Goal: Transaction & Acquisition: Purchase product/service

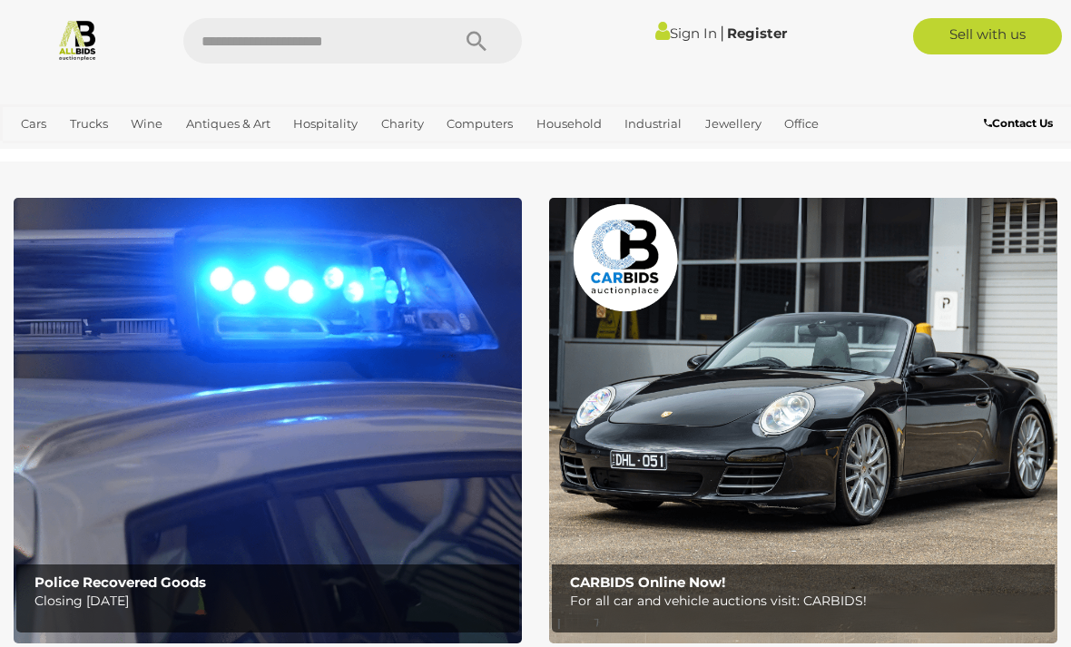
click at [0, 0] on link "View All Antiques & Art Auctions" at bounding box center [0, 0] width 0 height 0
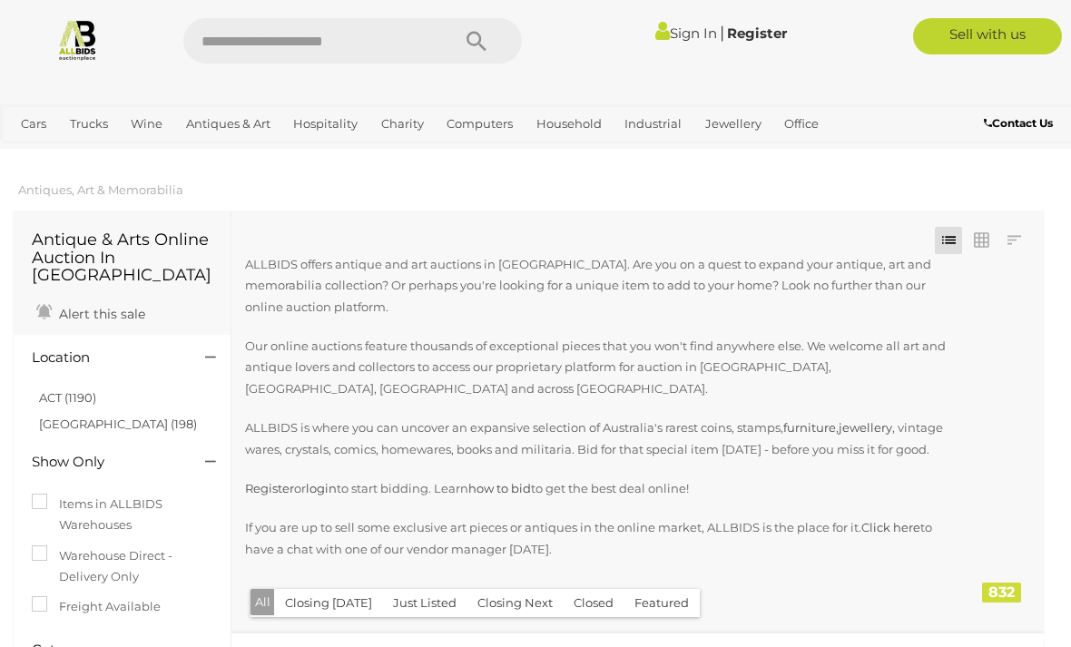
click at [0, 0] on link "View All Jewellery Auctions" at bounding box center [0, 0] width 0 height 0
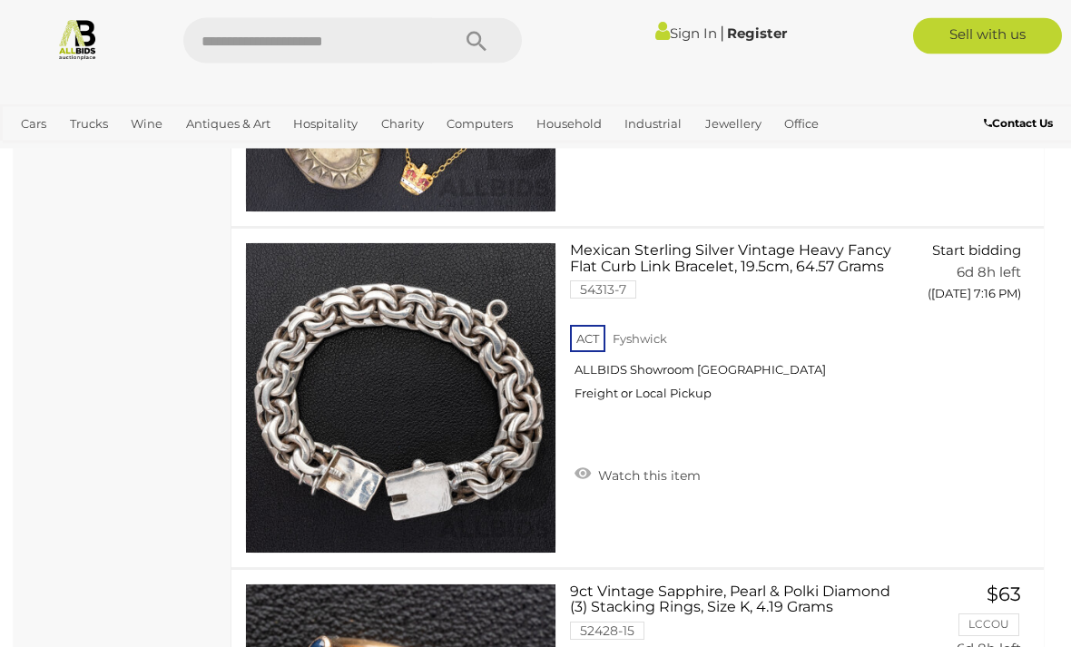
scroll to position [10637, 0]
click at [478, 481] on img at bounding box center [401, 398] width 310 height 310
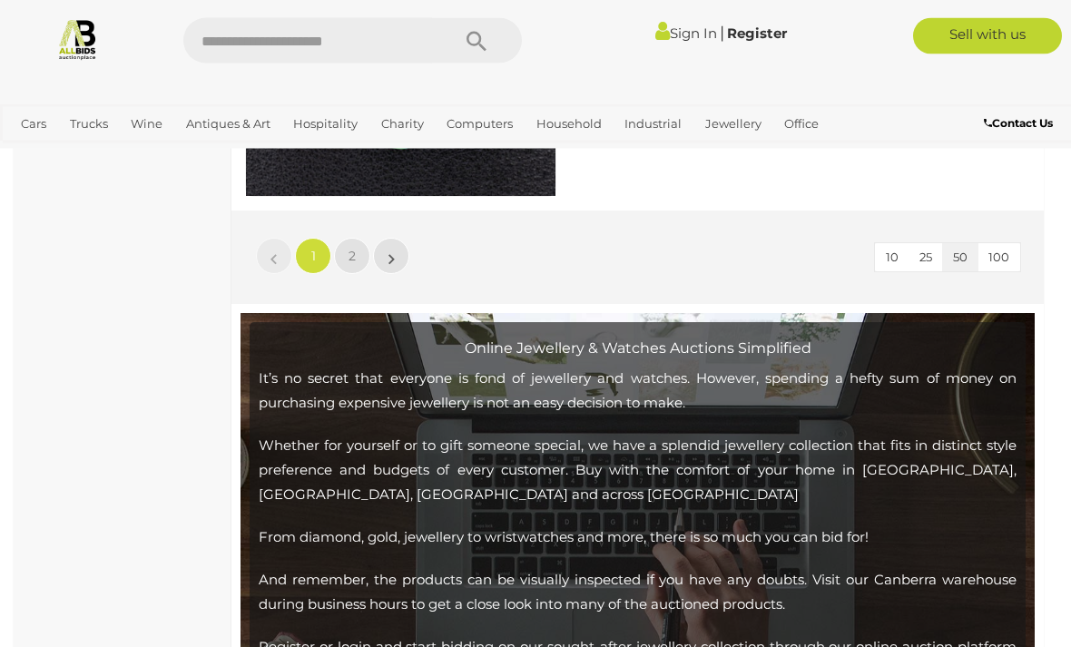
scroll to position [17437, 0]
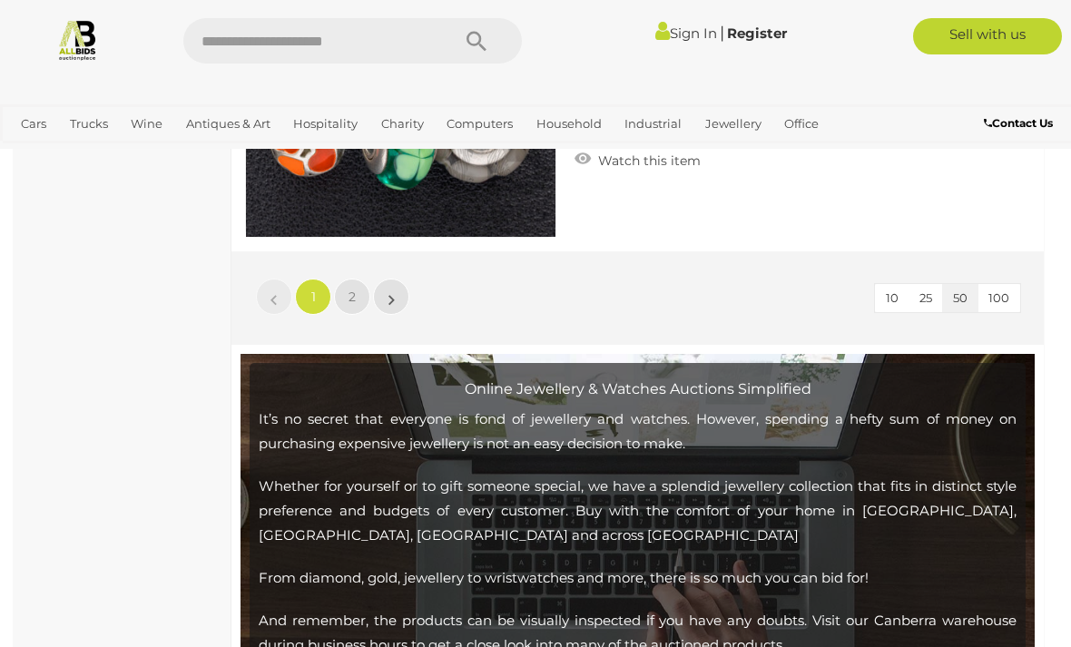
click at [354, 297] on span "2" at bounding box center [352, 297] width 7 height 16
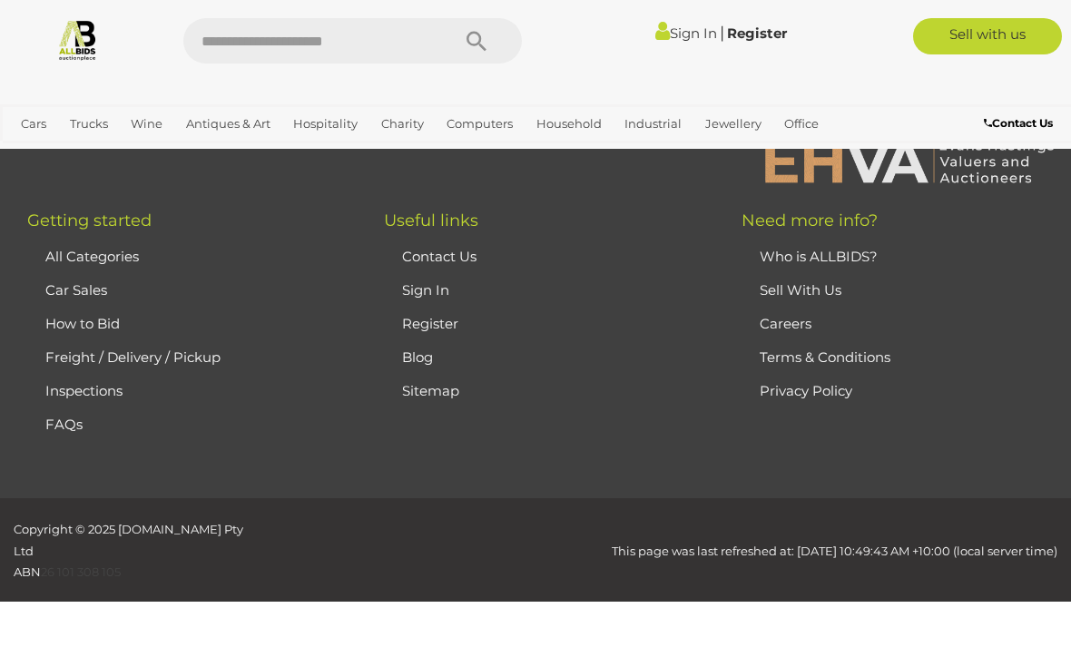
scroll to position [442, 0]
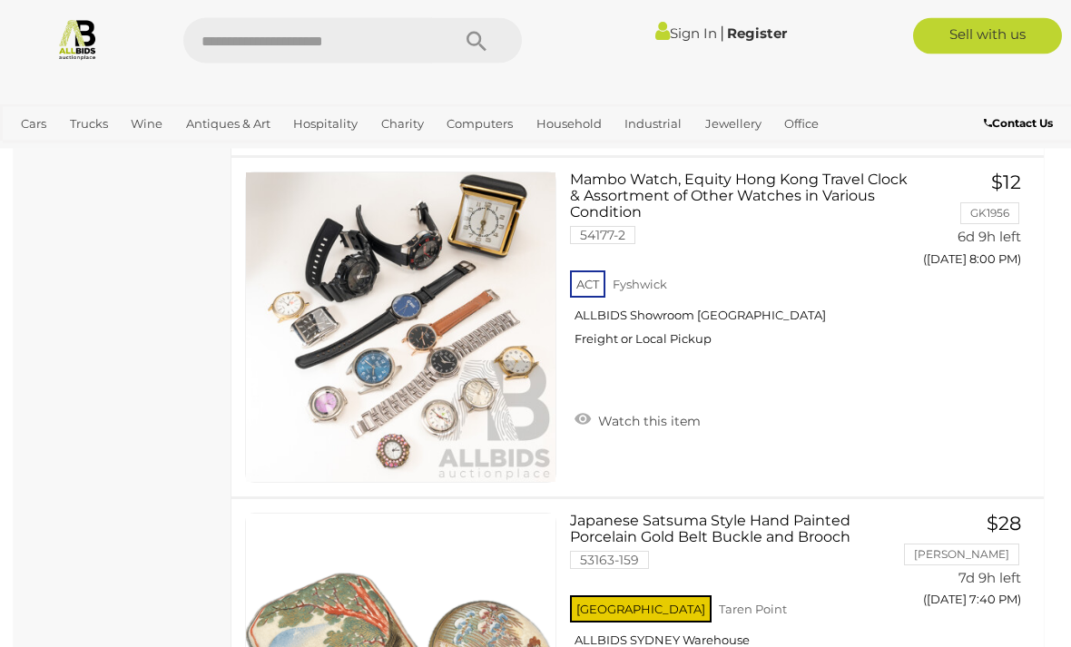
scroll to position [2175, 0]
click at [0, 0] on link "View All Antiques & Art Auctions" at bounding box center [0, 0] width 0 height 0
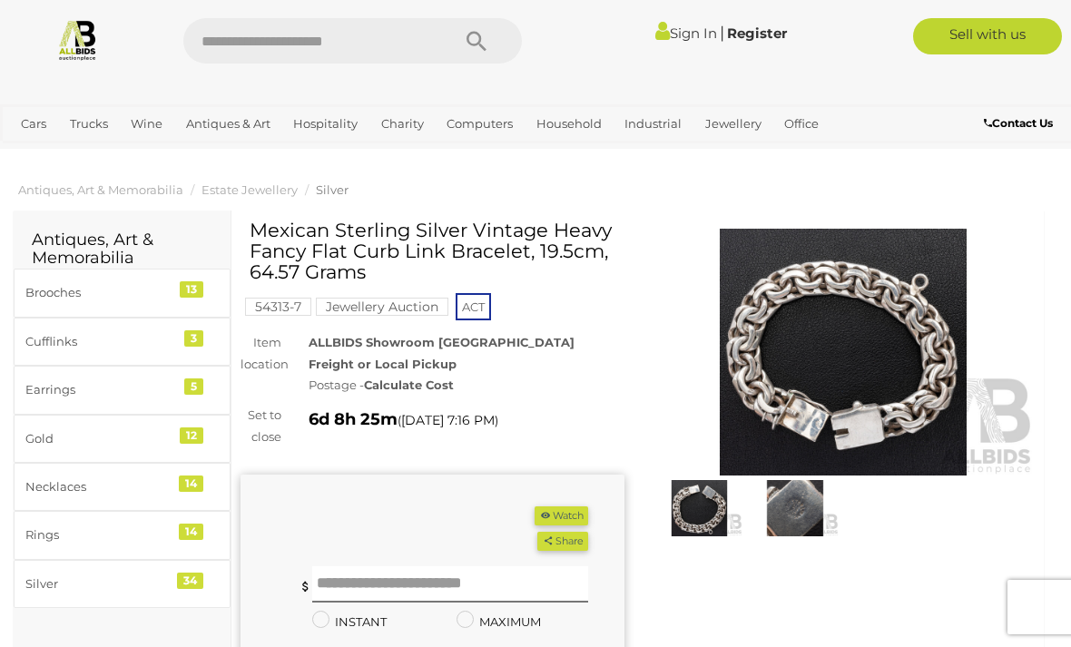
click at [911, 384] on img at bounding box center [844, 352] width 384 height 247
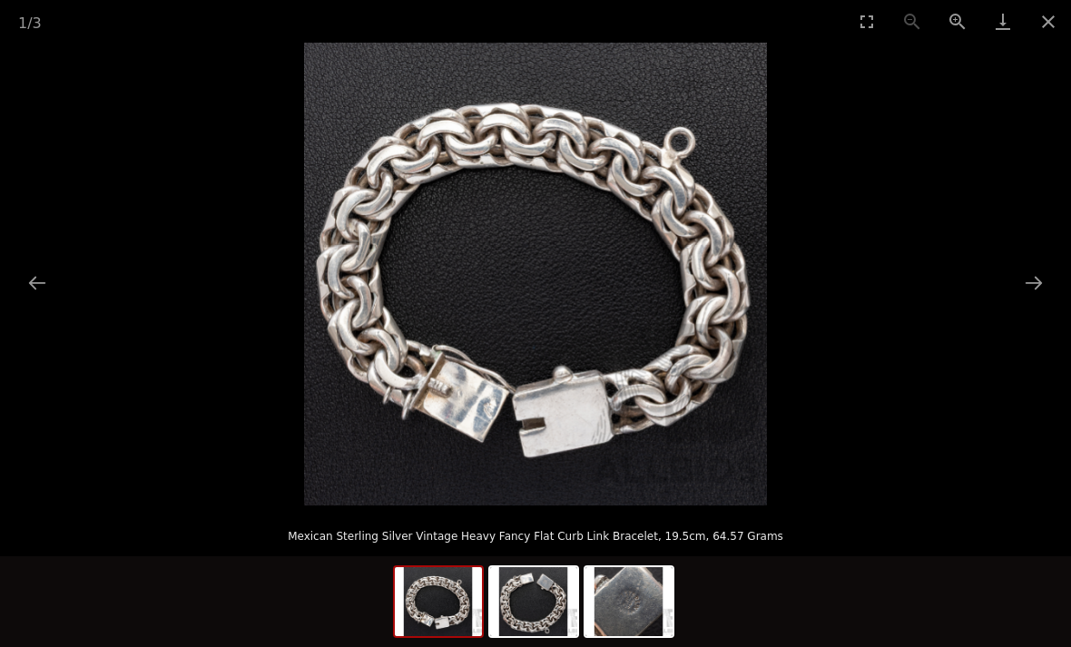
click at [1020, 286] on button "Next slide" at bounding box center [1034, 282] width 38 height 35
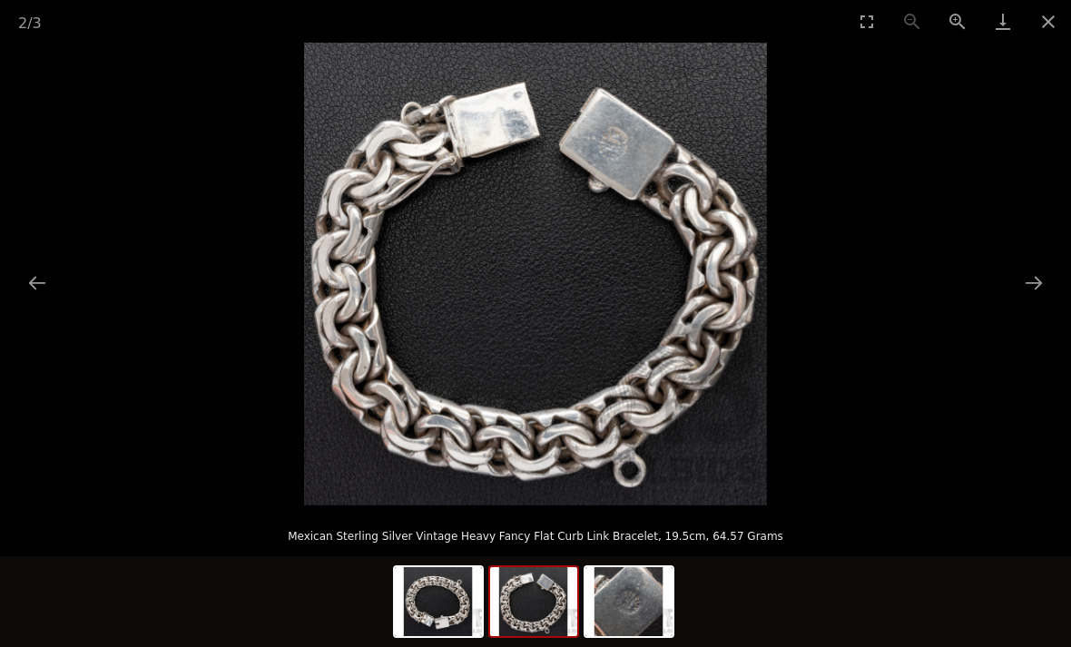
click at [1030, 291] on button "Next slide" at bounding box center [1034, 282] width 38 height 35
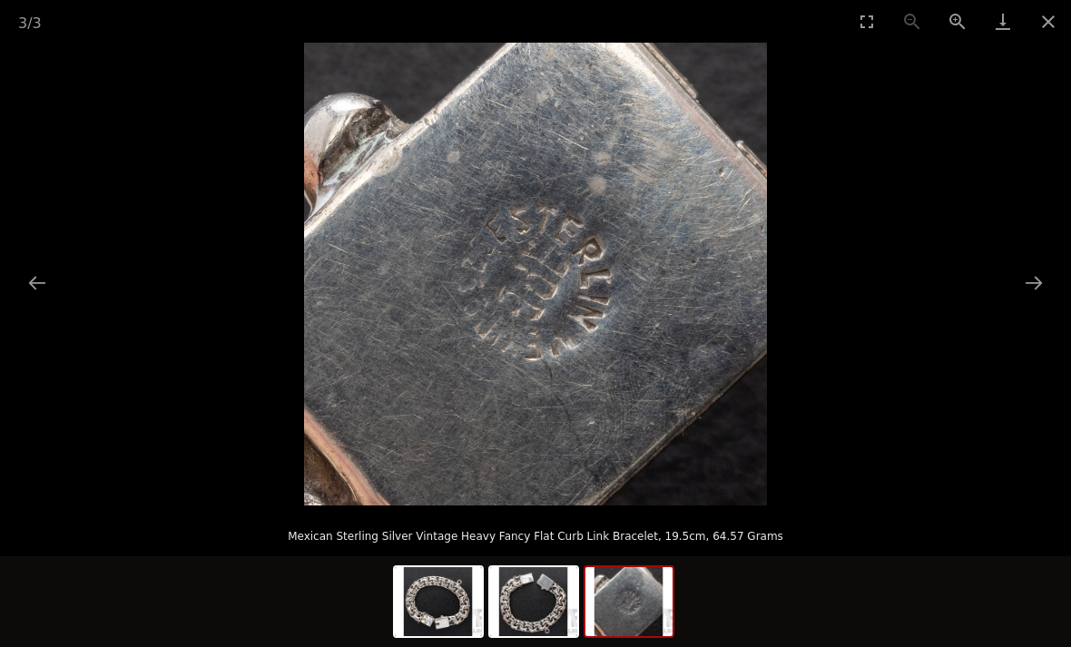
click at [1037, 285] on button "Next slide" at bounding box center [1034, 282] width 38 height 35
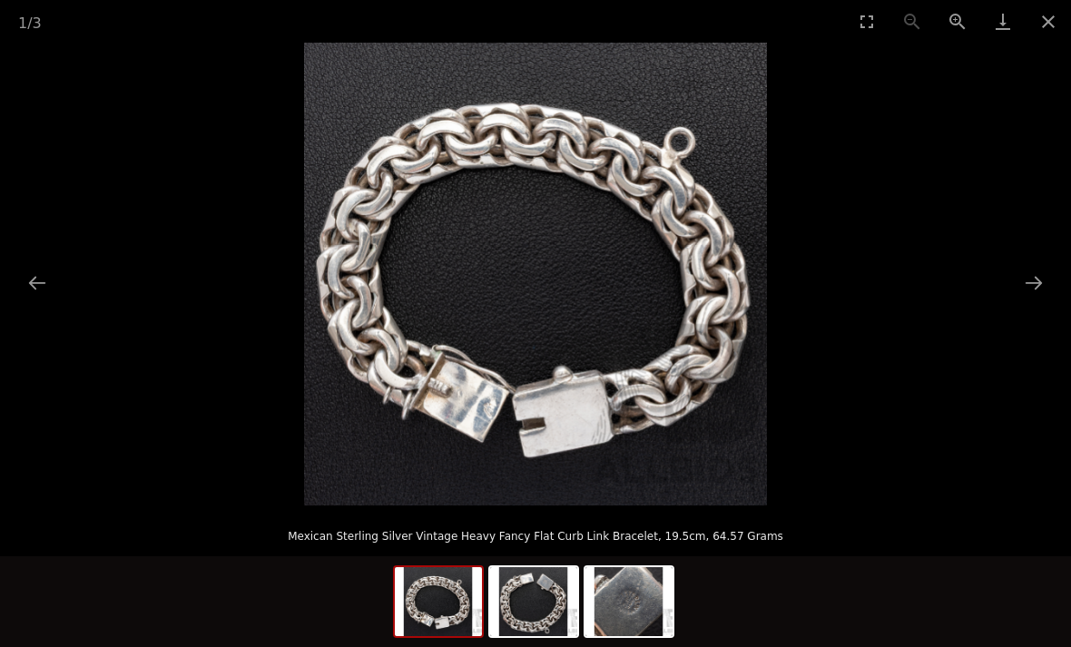
click at [1030, 292] on button "Next slide" at bounding box center [1034, 282] width 38 height 35
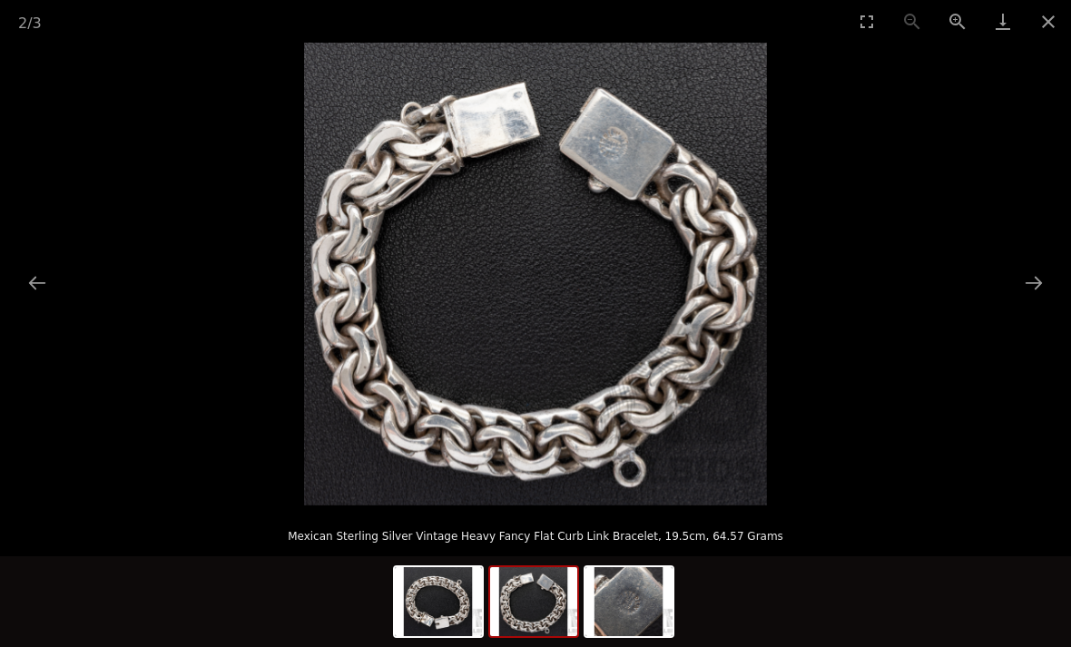
click at [1044, 285] on button "Next slide" at bounding box center [1034, 282] width 38 height 35
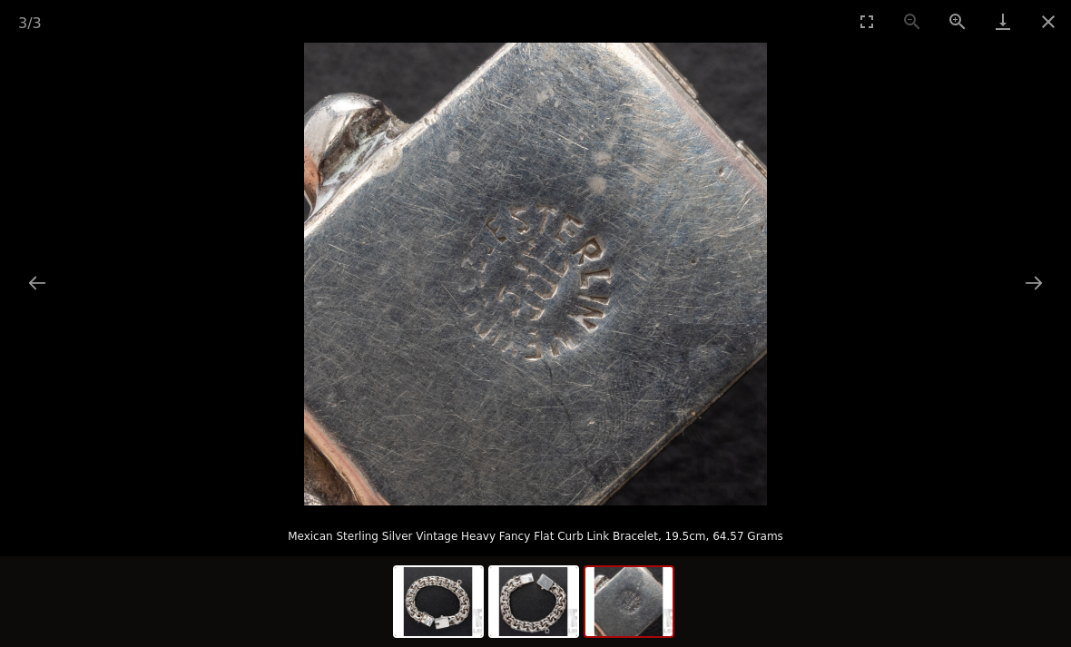
click at [1048, 284] on button "Next slide" at bounding box center [1034, 282] width 38 height 35
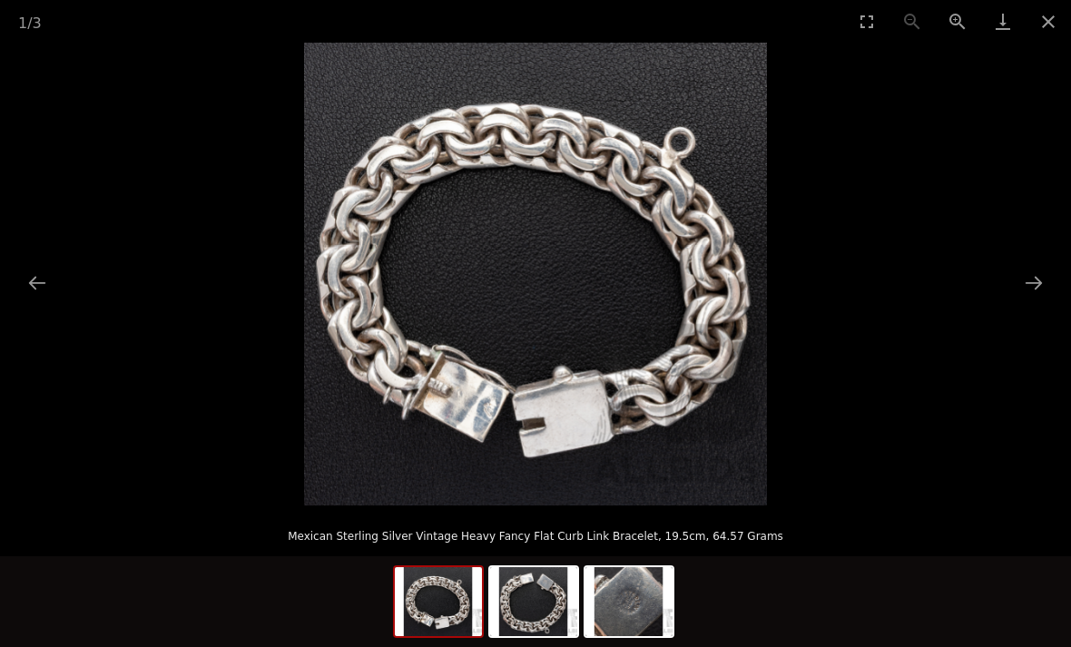
click at [1039, 29] on button "Close gallery" at bounding box center [1048, 21] width 45 height 43
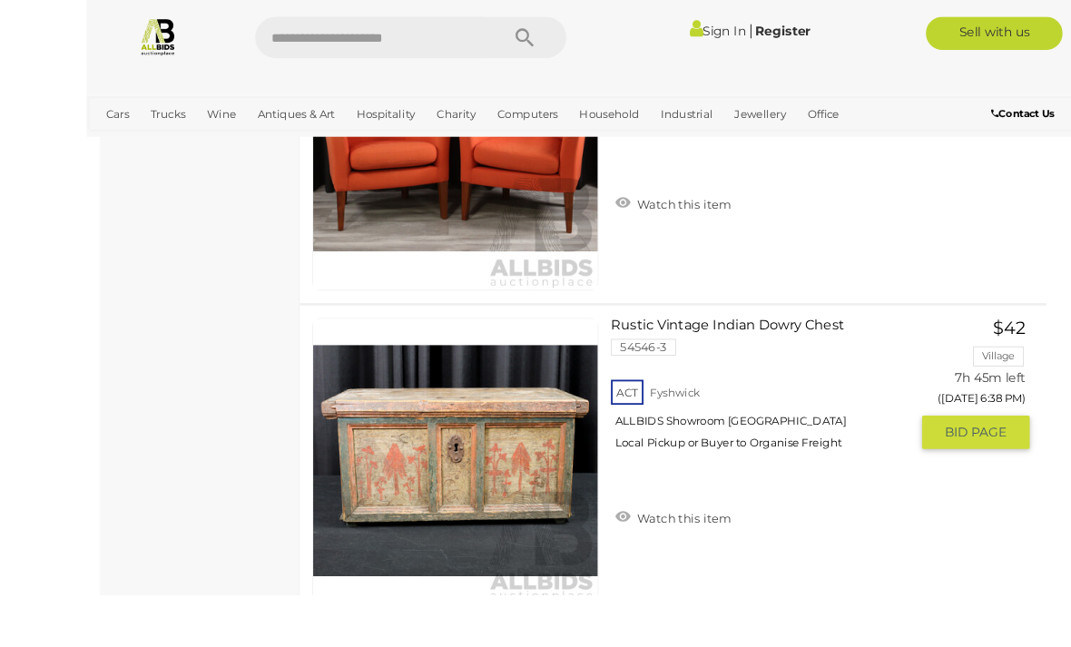
scroll to position [5849, 0]
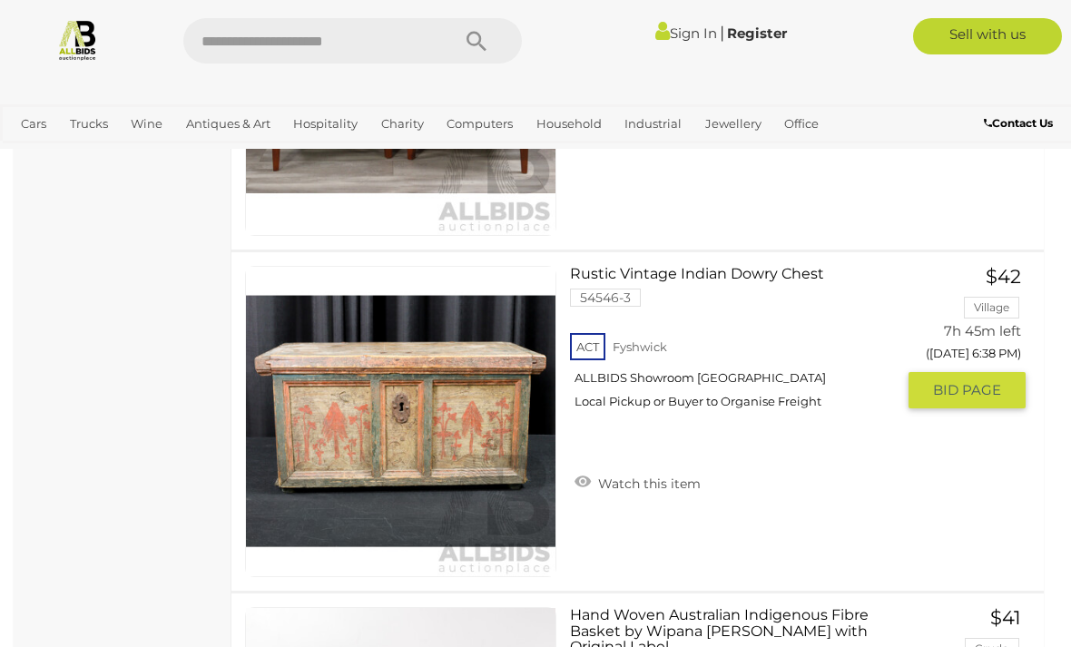
click at [684, 267] on link "Rustic Vintage Indian Dowry Chest 54546-3 ACT Fyshwick ALLBIDS Showroom Fyshwick" at bounding box center [739, 344] width 311 height 157
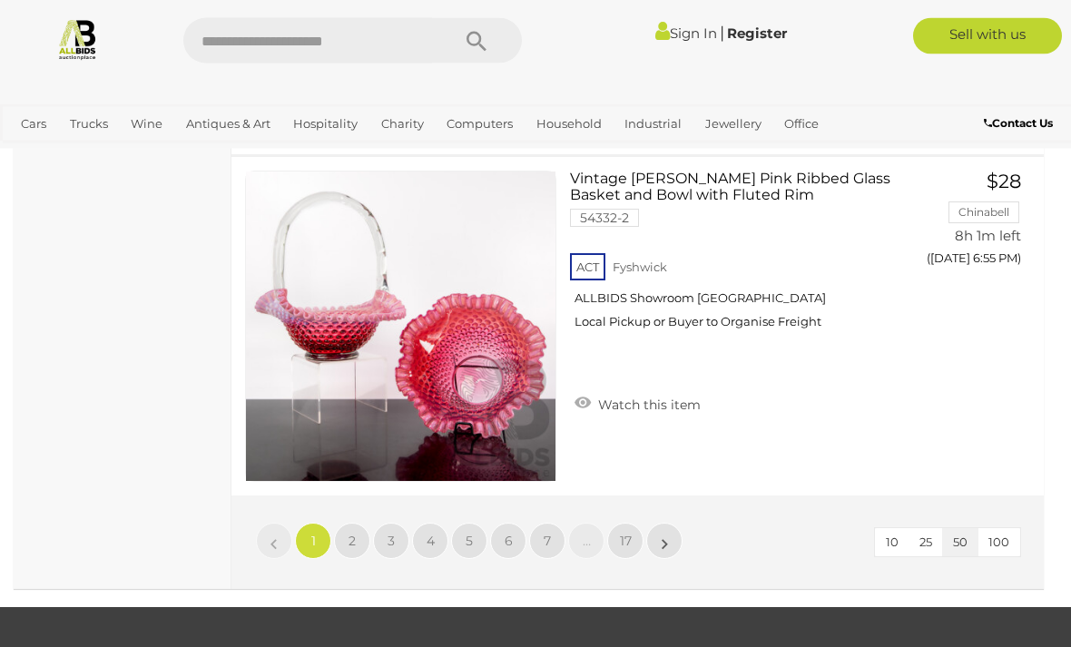
scroll to position [17206, 0]
click at [356, 533] on link "2" at bounding box center [352, 541] width 36 height 36
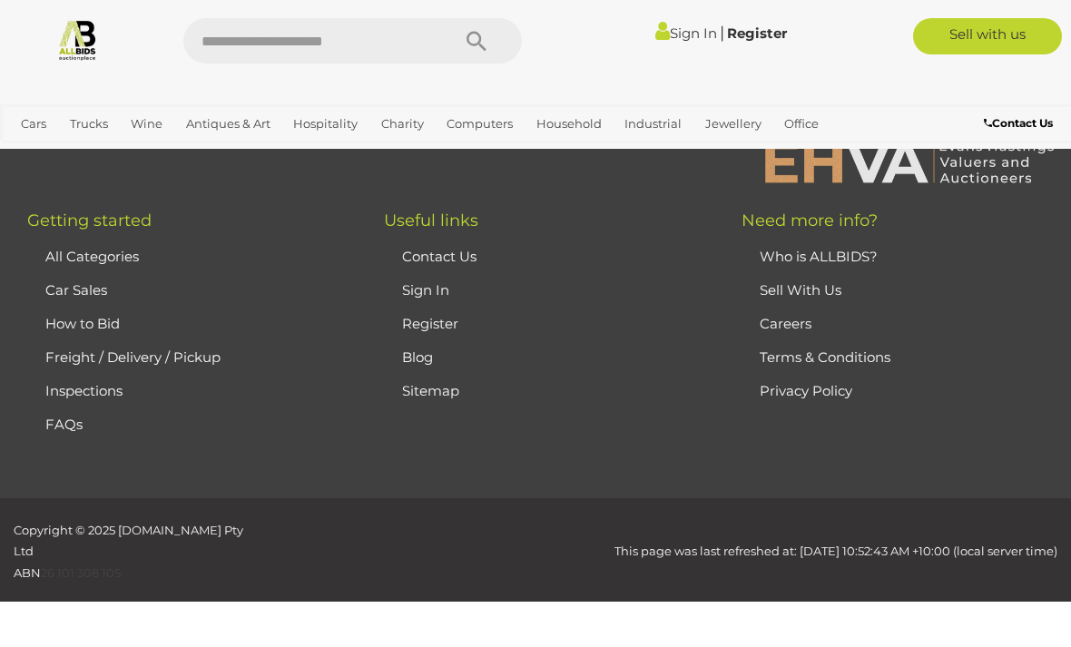
scroll to position [445, 0]
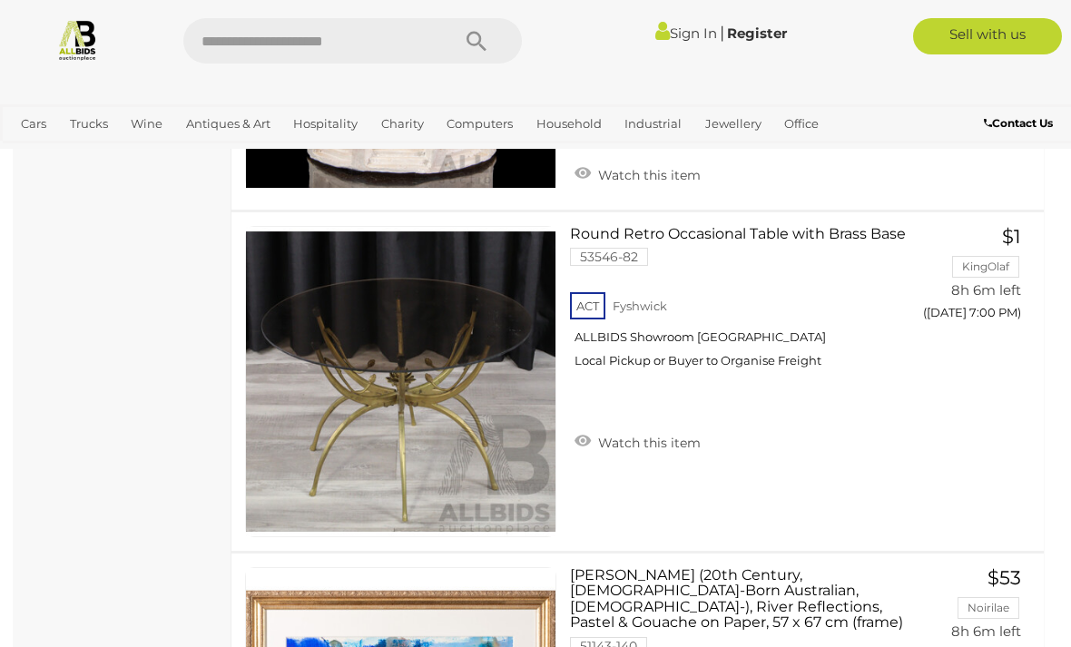
scroll to position [4860, 0]
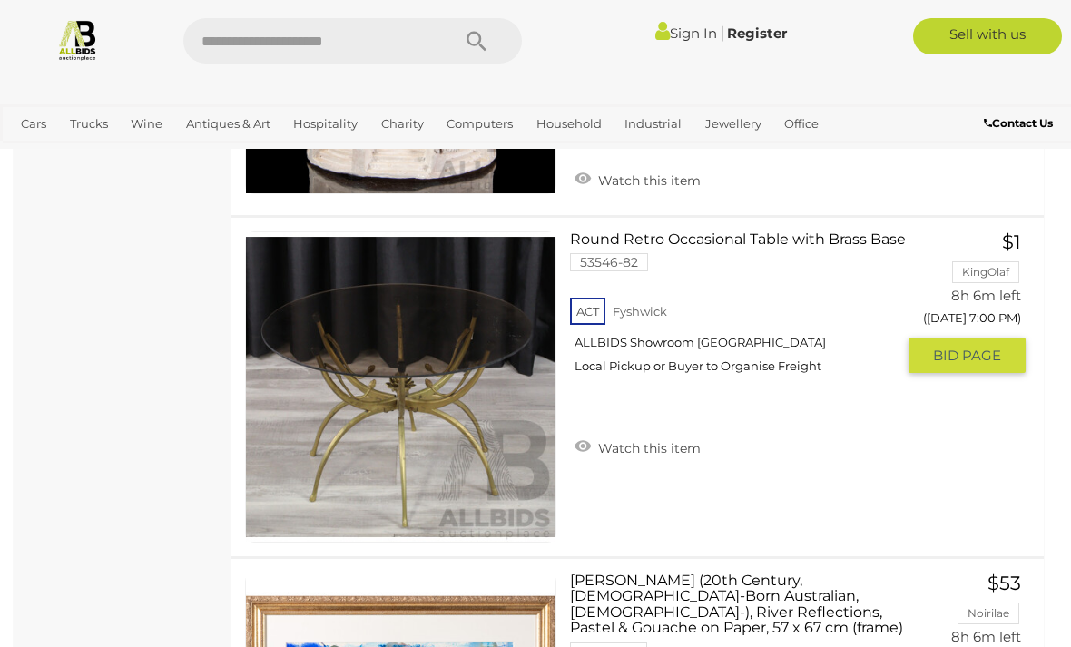
click at [686, 232] on link "Round Retro Occasional Table with Brass Base 53546-82 ACT Fyshwick ALLBIDS Show…" at bounding box center [739, 310] width 311 height 157
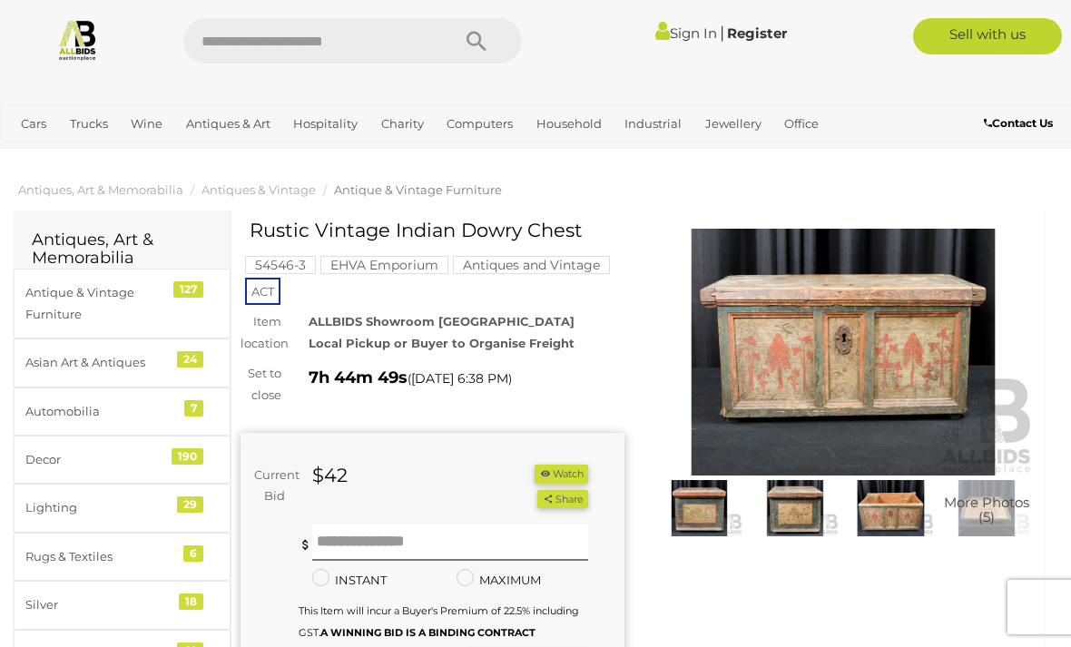
click at [705, 510] on img at bounding box center [699, 508] width 87 height 56
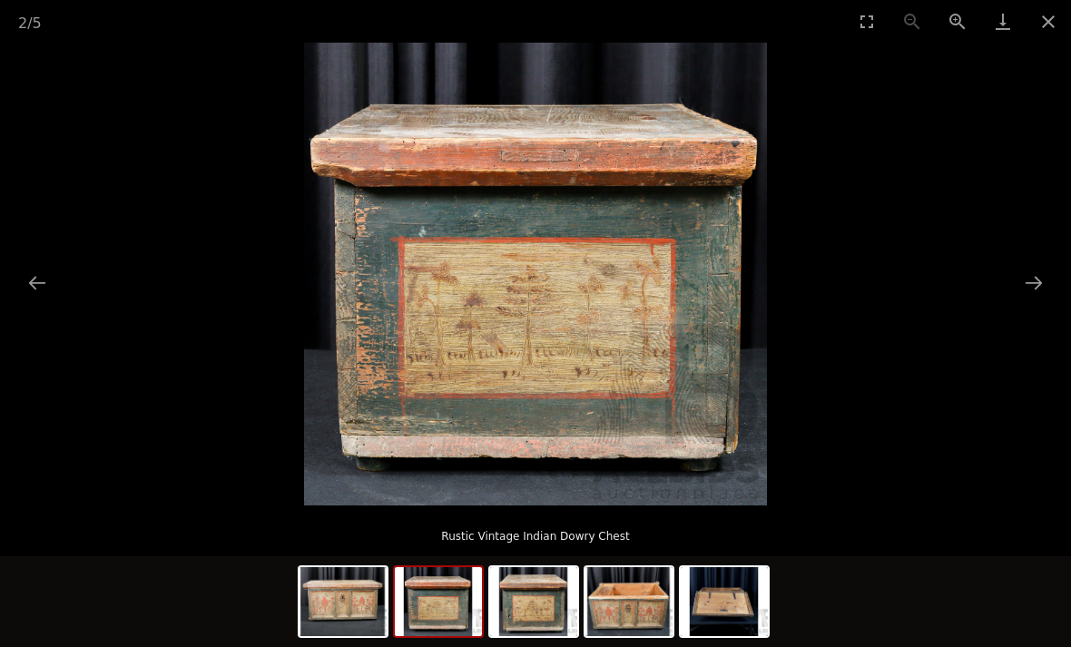
click at [435, 610] on img at bounding box center [438, 601] width 87 height 69
click at [549, 599] on img at bounding box center [533, 601] width 87 height 69
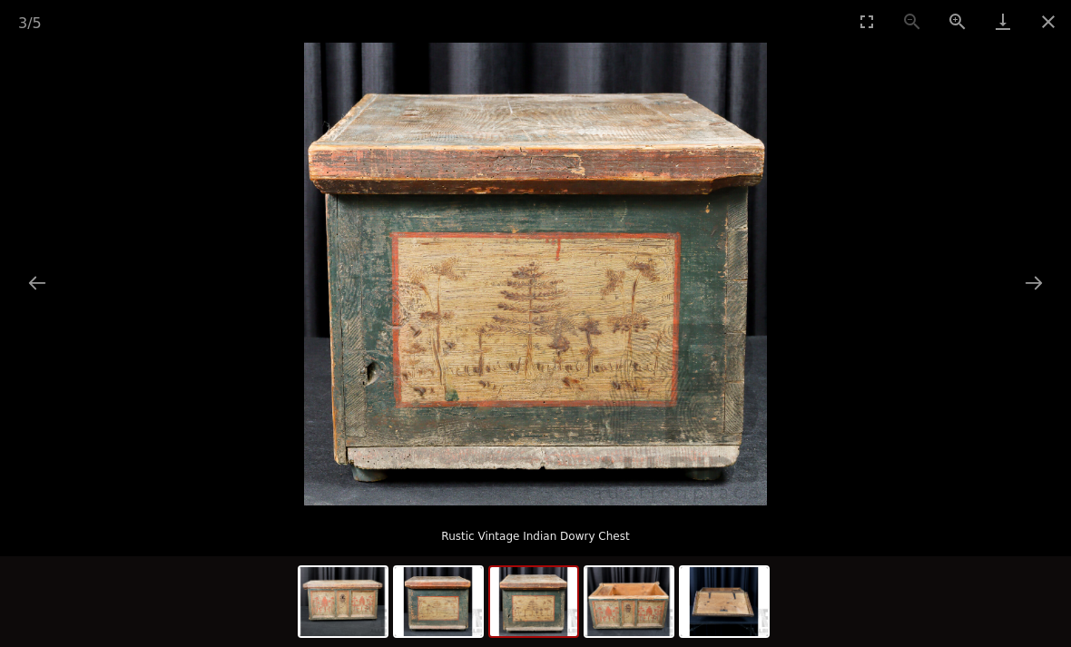
click at [622, 606] on img at bounding box center [629, 601] width 87 height 69
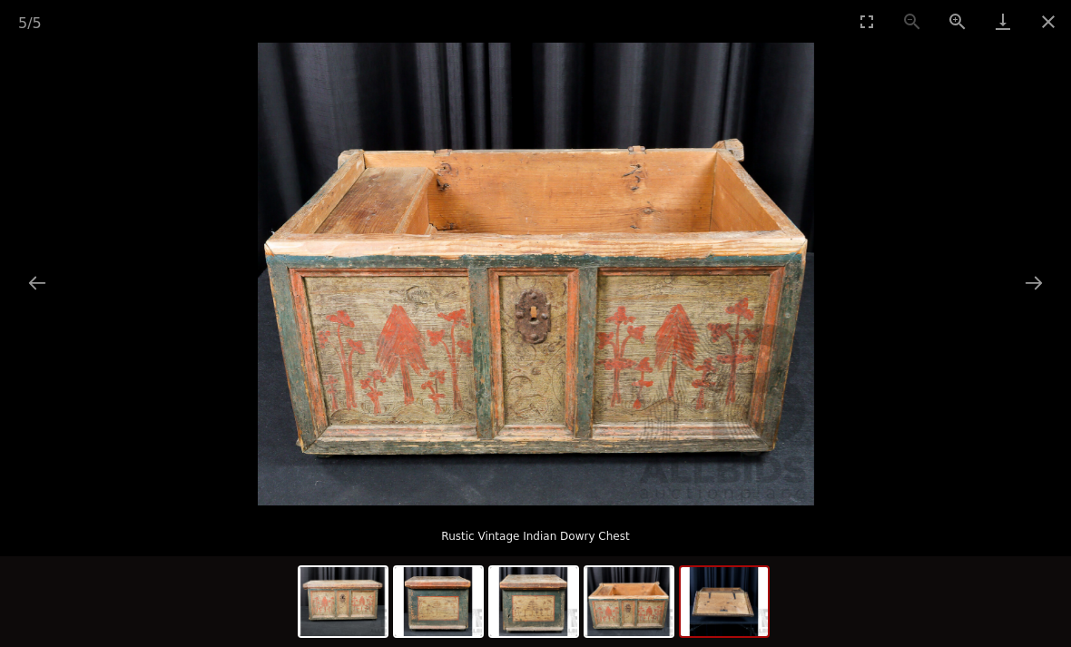
click at [720, 607] on img at bounding box center [724, 601] width 87 height 69
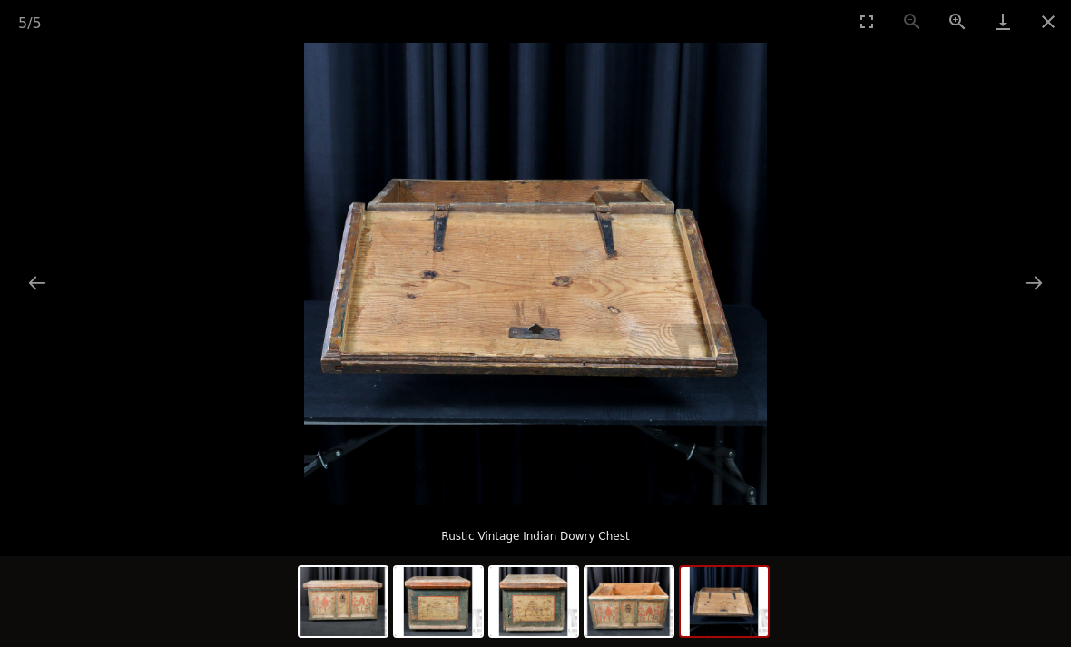
click at [356, 590] on img at bounding box center [343, 601] width 87 height 69
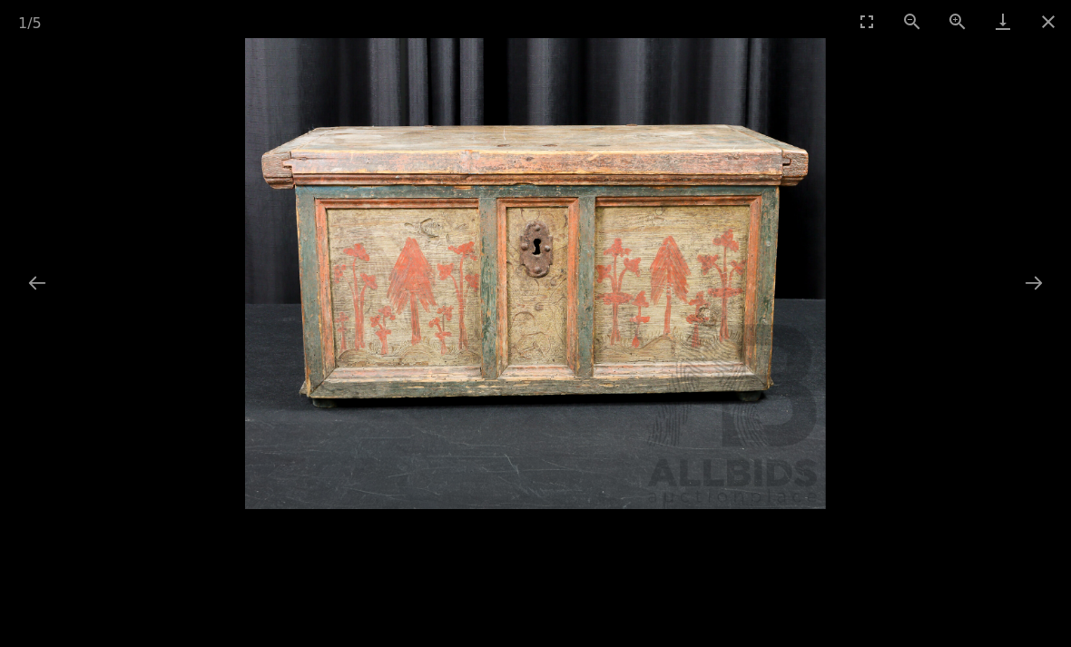
click at [1048, 29] on button "Close gallery" at bounding box center [1048, 21] width 45 height 43
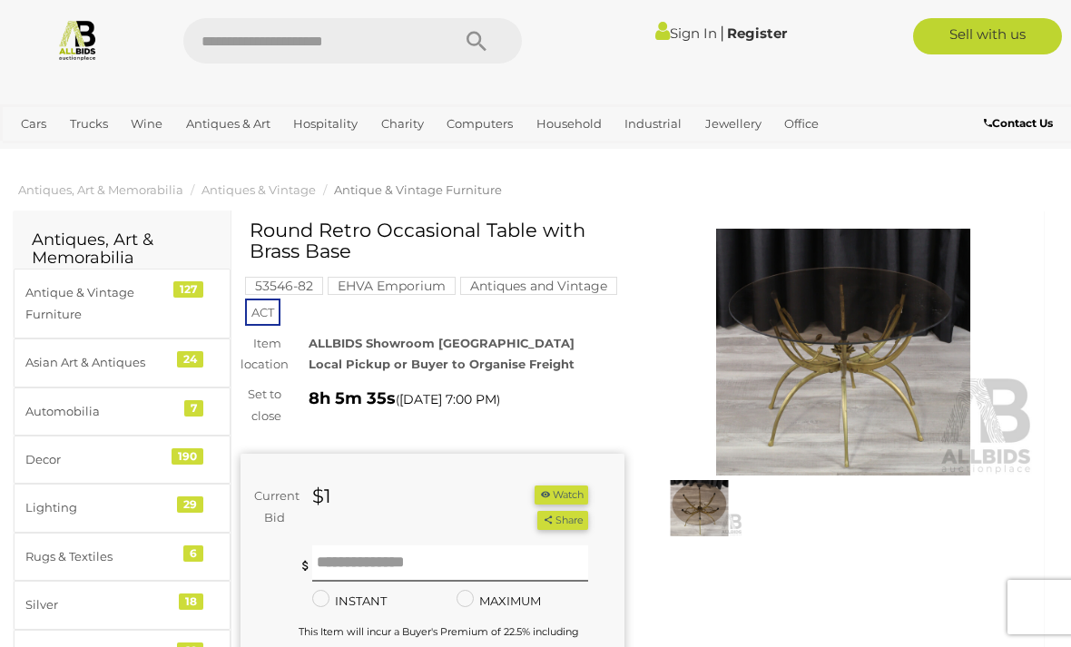
click at [870, 397] on img at bounding box center [844, 352] width 384 height 247
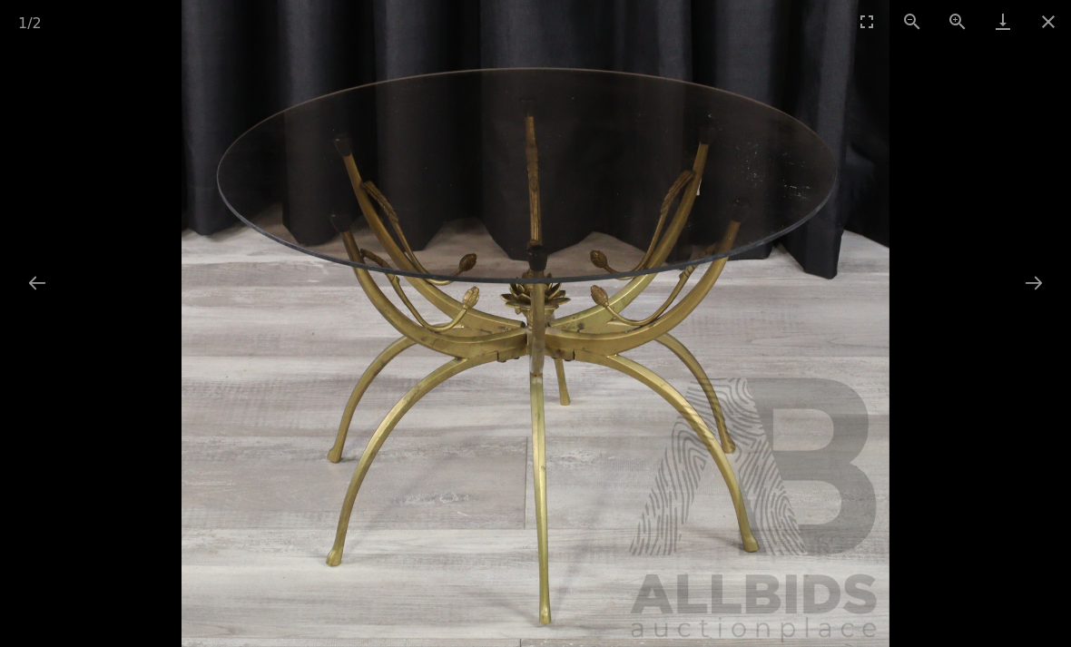
click at [1049, 23] on button "Close gallery" at bounding box center [1048, 21] width 45 height 43
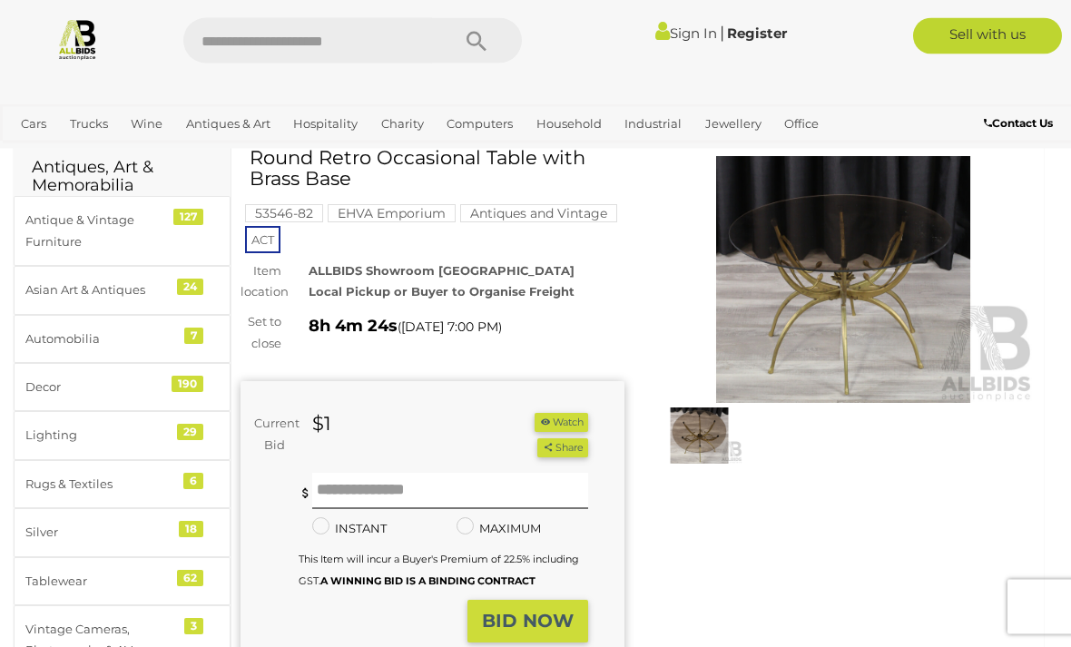
scroll to position [75, 0]
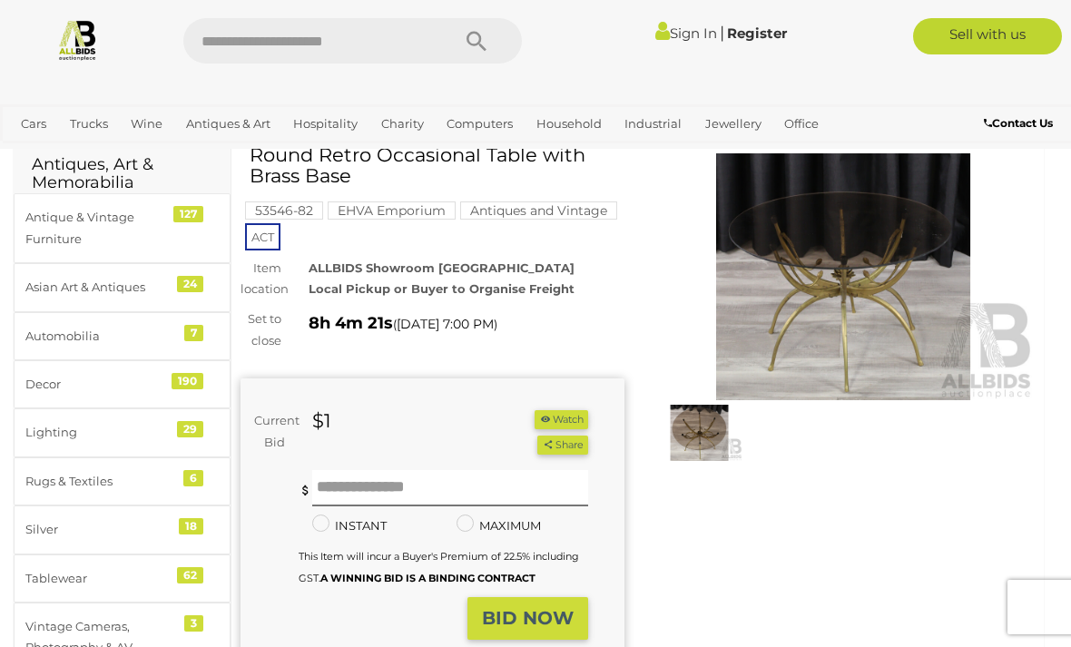
click at [532, 616] on strong "BID NOW" at bounding box center [528, 618] width 92 height 22
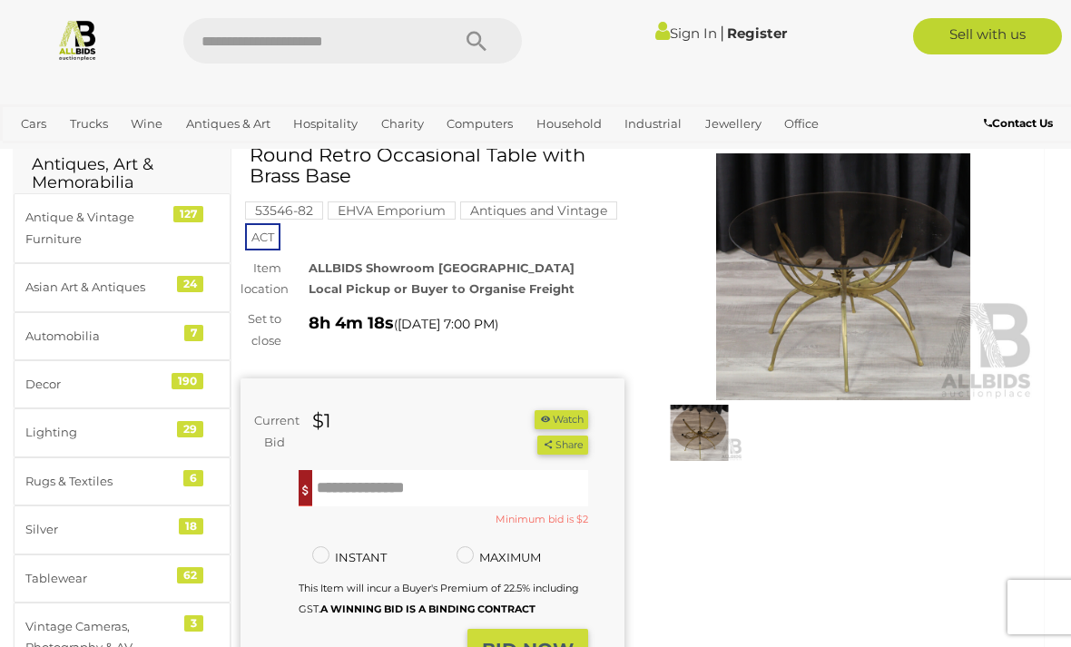
click at [360, 484] on input "text" at bounding box center [450, 488] width 276 height 36
type input "*"
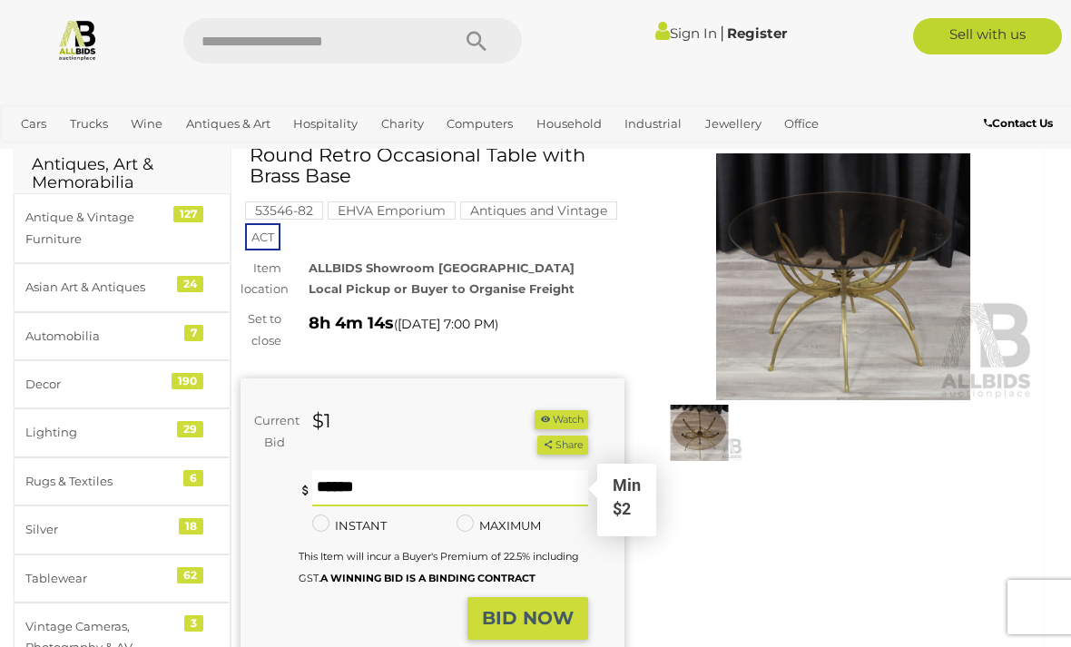
click at [539, 611] on strong "BID NOW" at bounding box center [528, 618] width 92 height 22
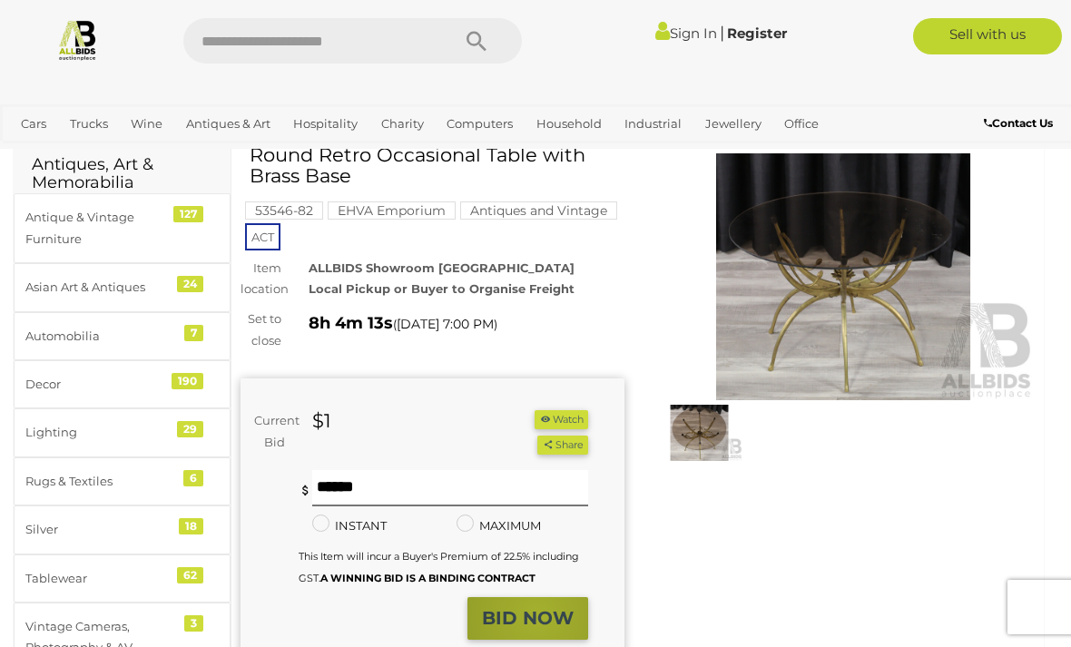
scroll to position [134, 0]
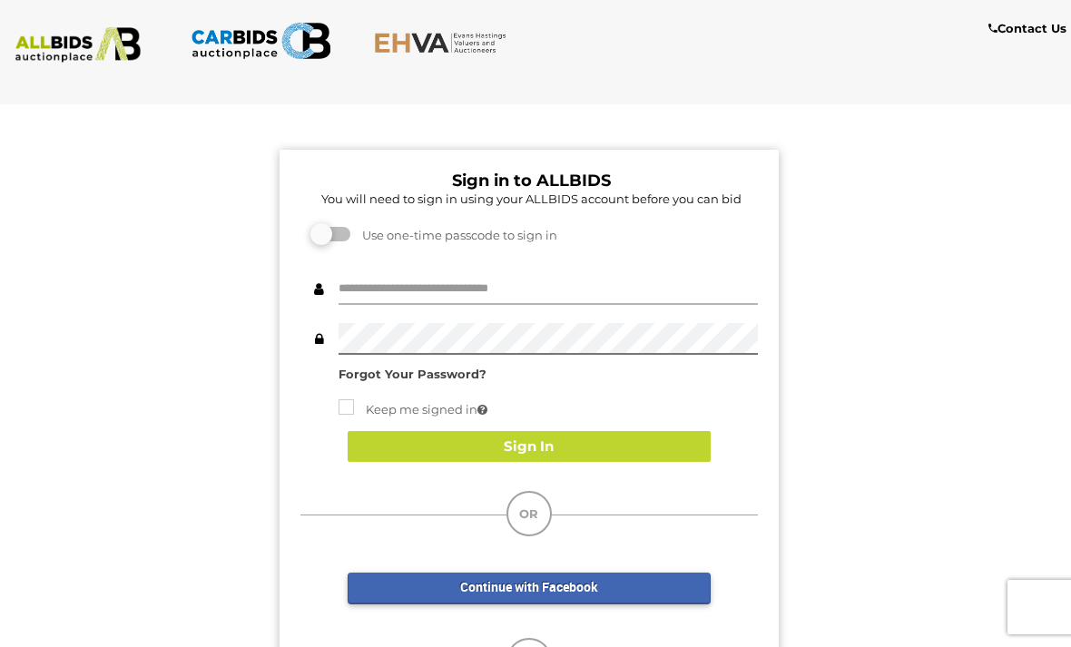
click at [422, 278] on input "text" at bounding box center [548, 289] width 419 height 32
type input "*"
type input "**********"
click at [536, 456] on button "Sign In" at bounding box center [529, 447] width 363 height 32
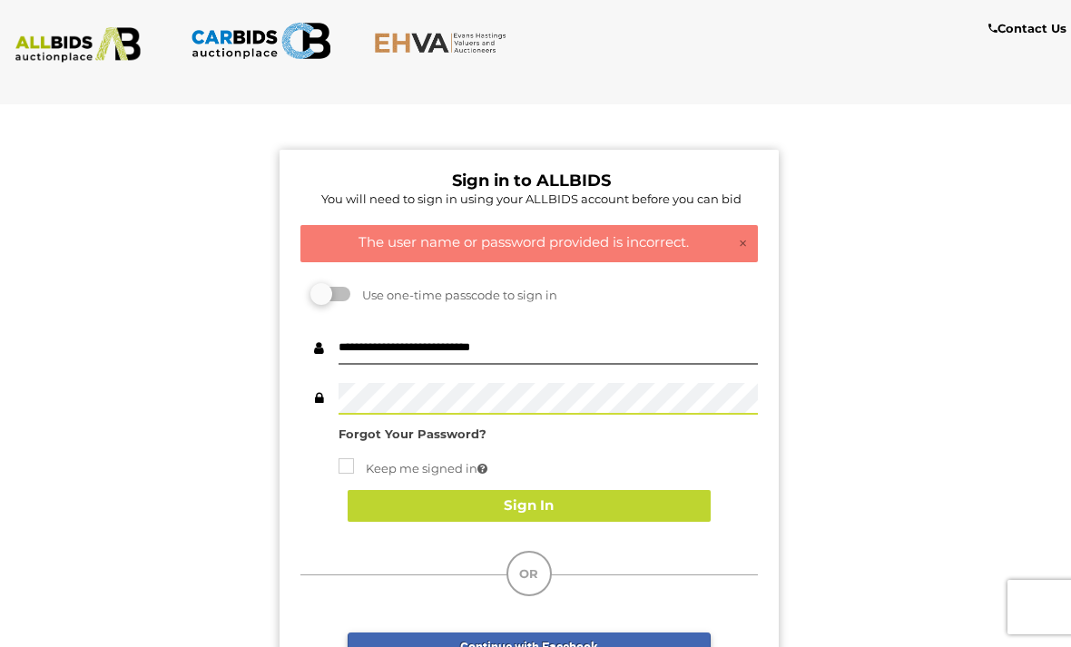
click at [520, 507] on button "Sign In" at bounding box center [529, 506] width 363 height 32
click at [450, 430] on strong "Forgot Your Password?" at bounding box center [413, 434] width 148 height 15
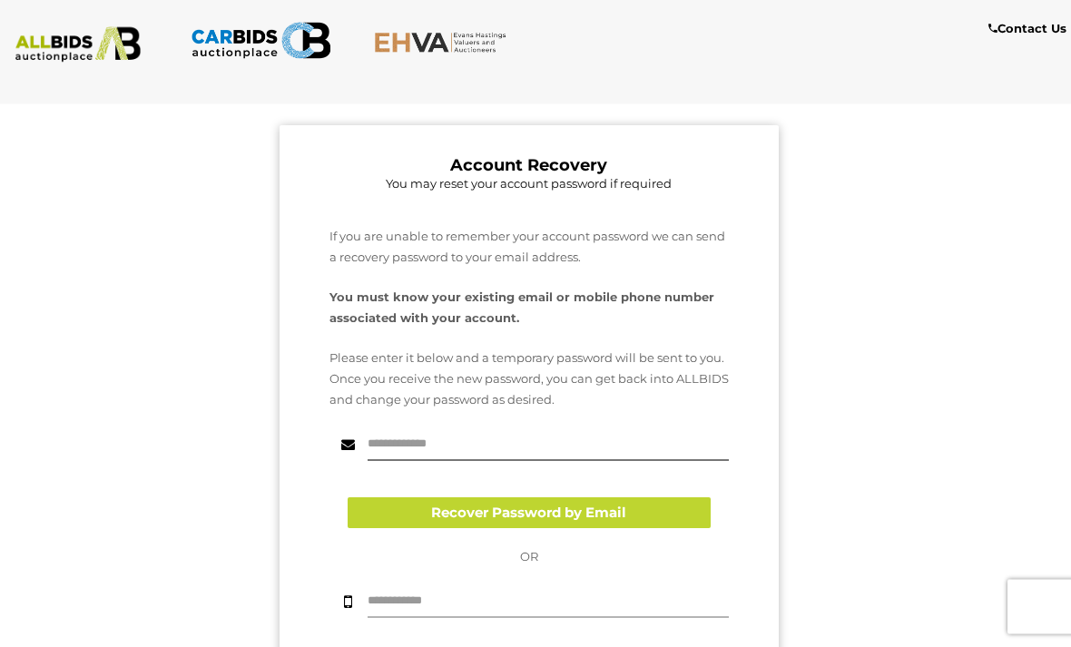
click at [440, 599] on input "text" at bounding box center [548, 603] width 361 height 32
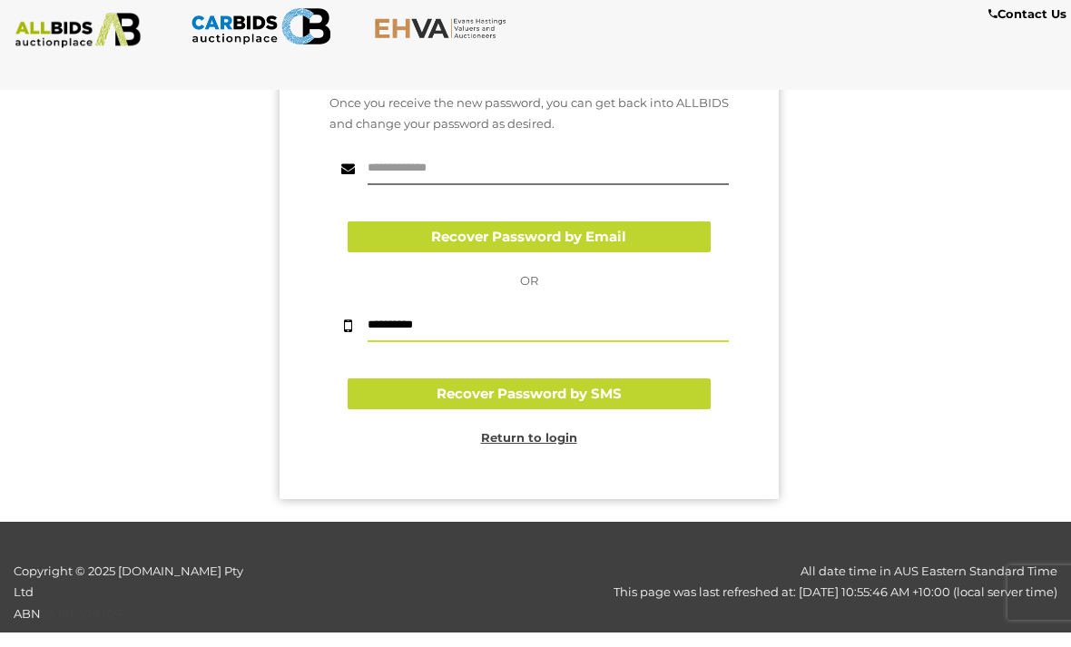
type input "**********"
click at [527, 396] on button "Recover Password by SMS" at bounding box center [529, 409] width 363 height 32
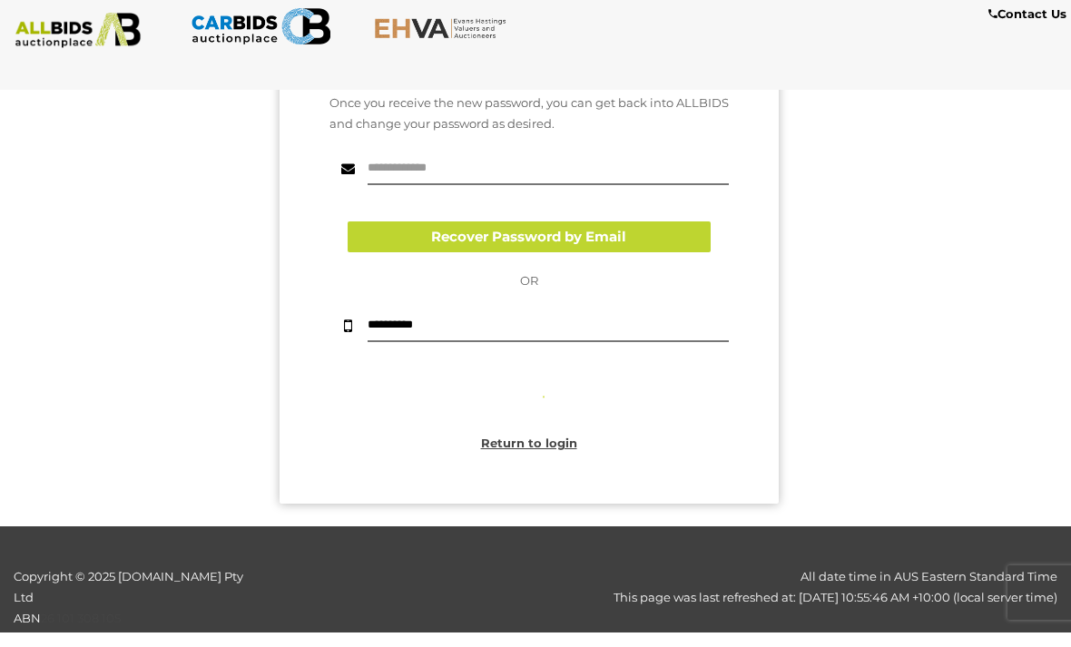
scroll to position [273, 0]
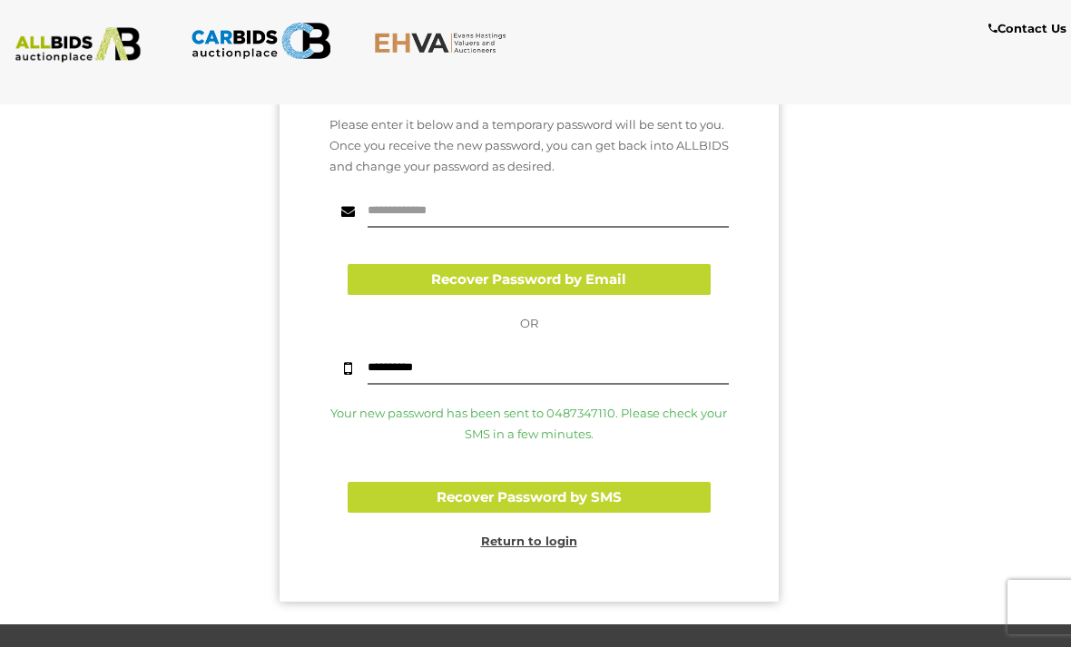
click at [542, 537] on u "Return to login" at bounding box center [529, 541] width 96 height 15
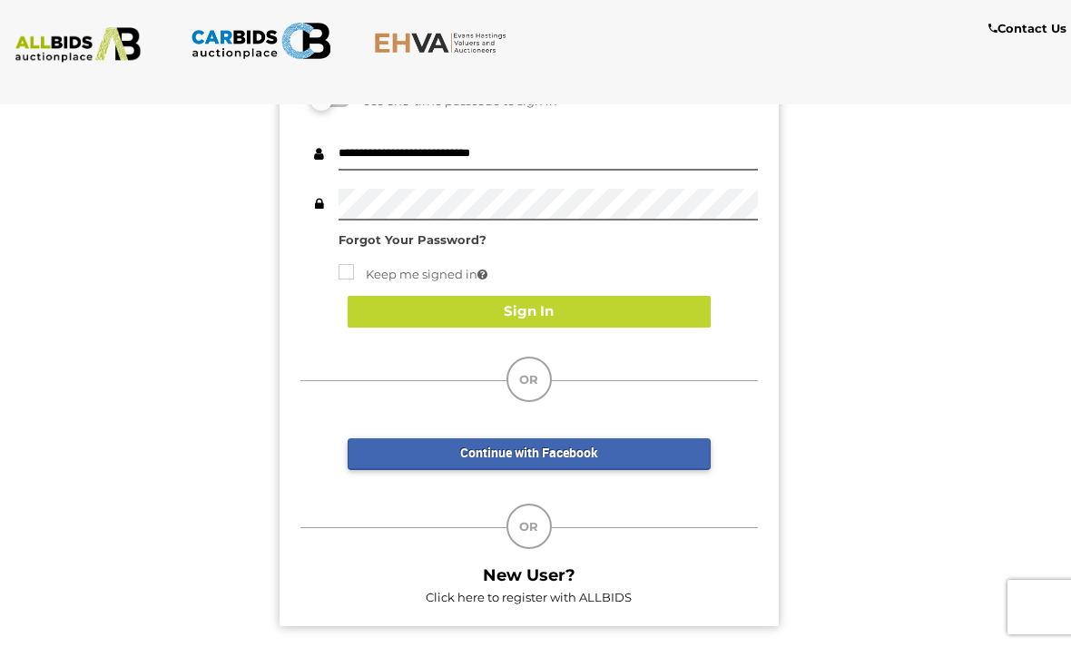
scroll to position [193, 0]
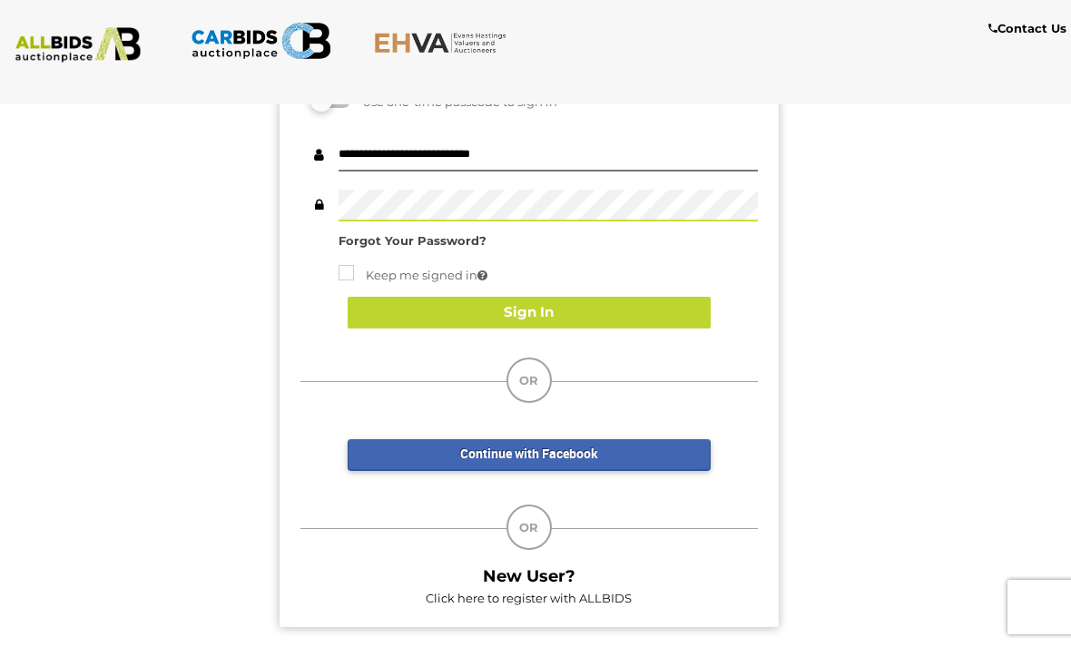
click at [522, 313] on button "Sign In" at bounding box center [529, 313] width 363 height 32
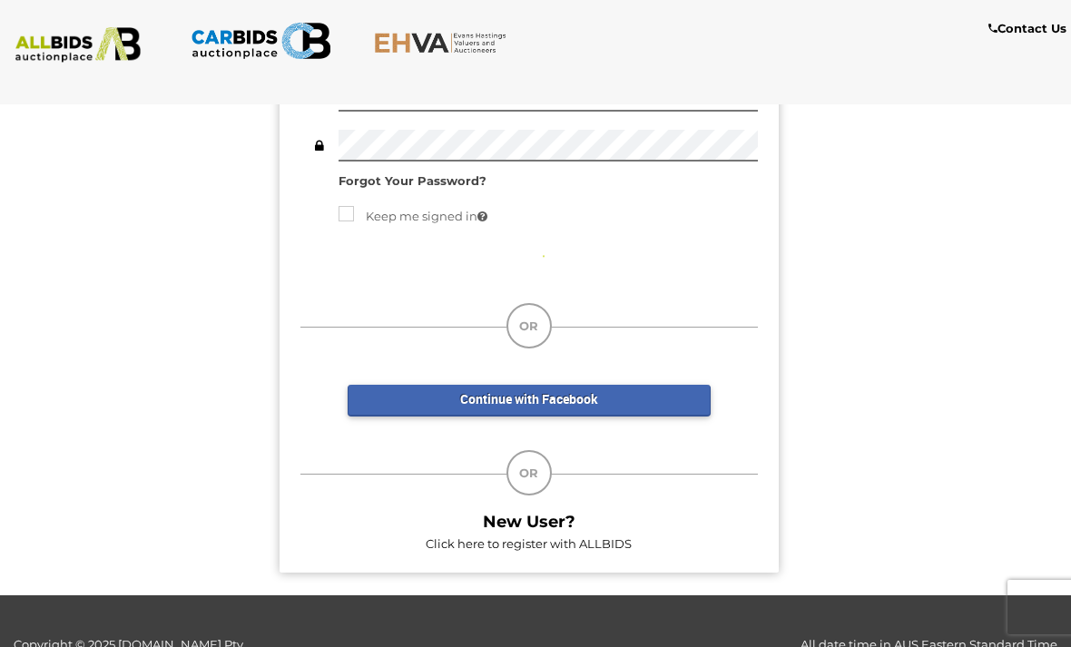
scroll to position [97, 0]
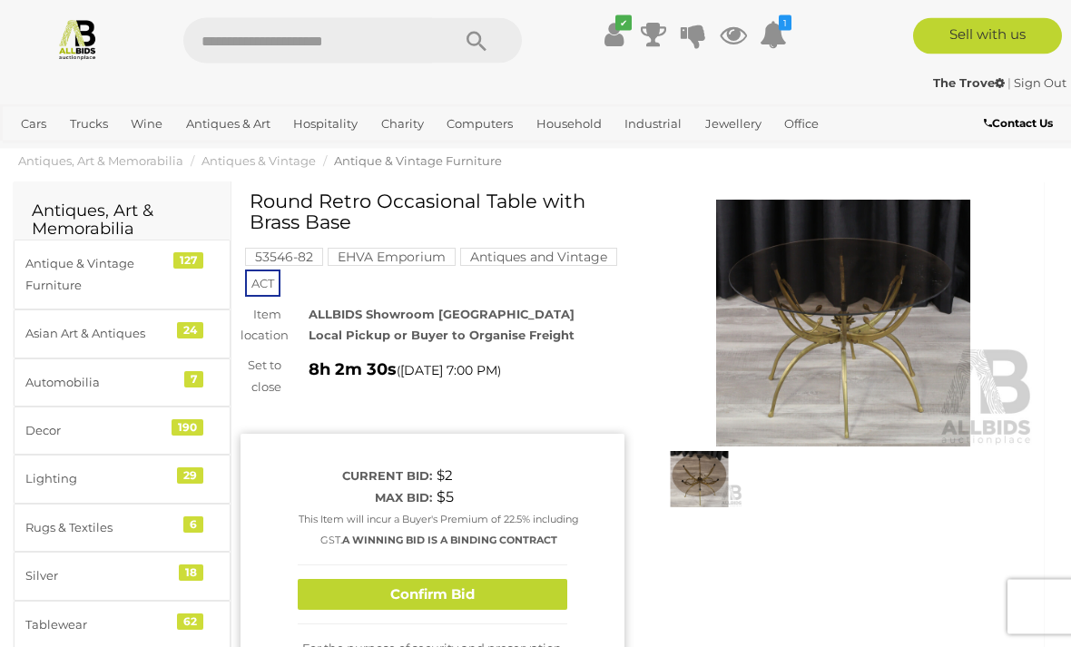
scroll to position [30, 0]
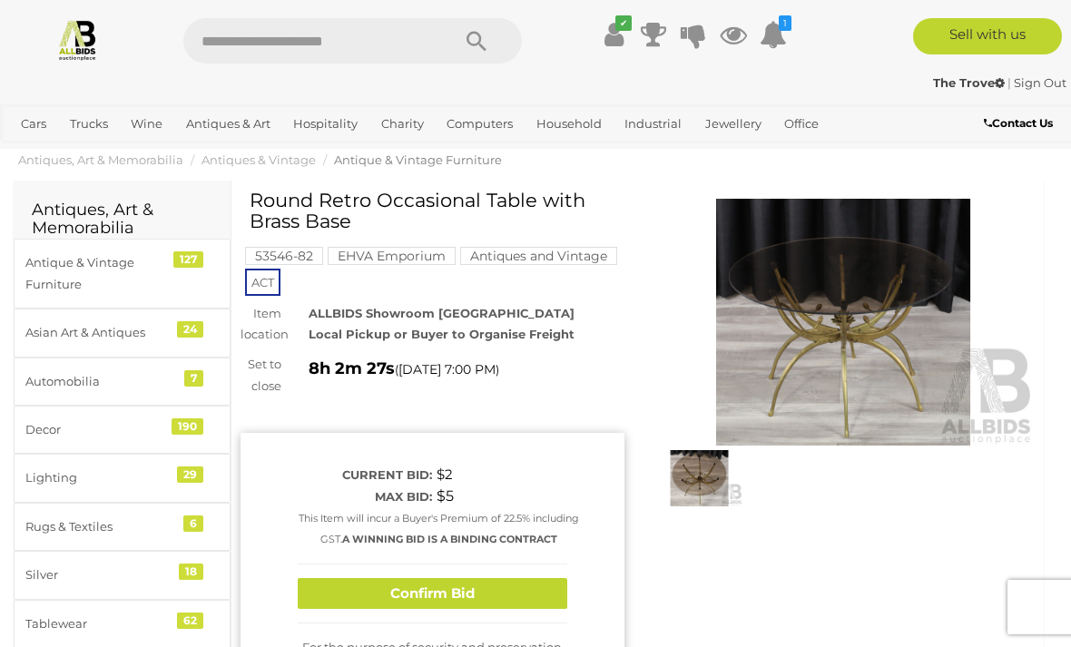
click at [443, 609] on button "Confirm Bid" at bounding box center [433, 594] width 270 height 32
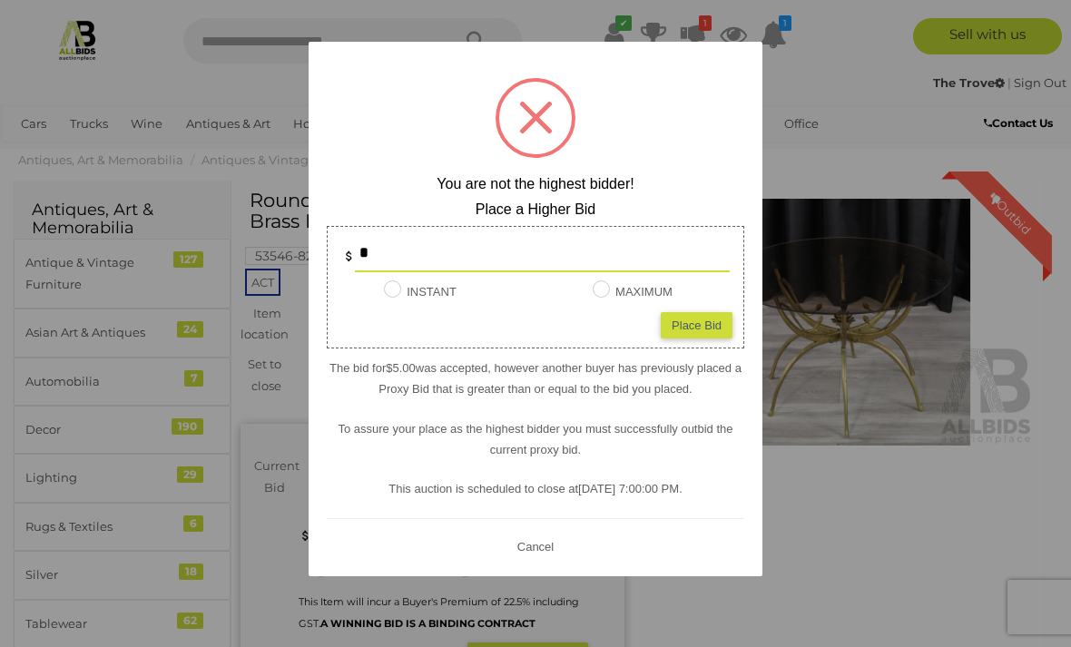
scroll to position [29, 0]
type input "**"
click at [700, 338] on div "Place Bid" at bounding box center [697, 324] width 72 height 26
type input "**"
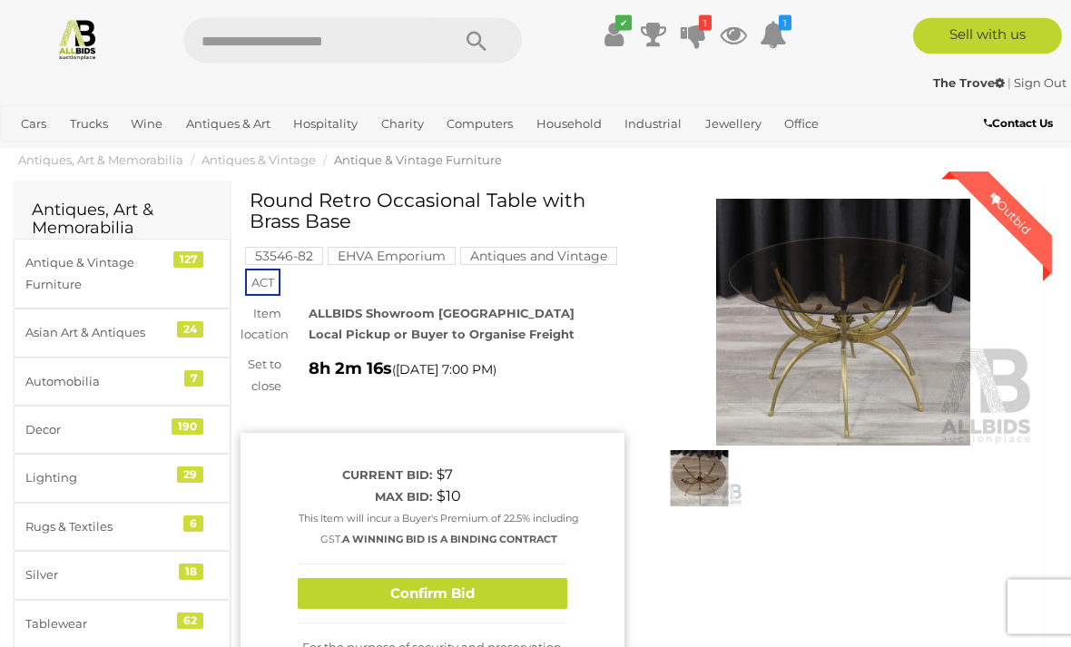
scroll to position [30, 0]
click at [438, 610] on button "Confirm Bid" at bounding box center [433, 594] width 270 height 32
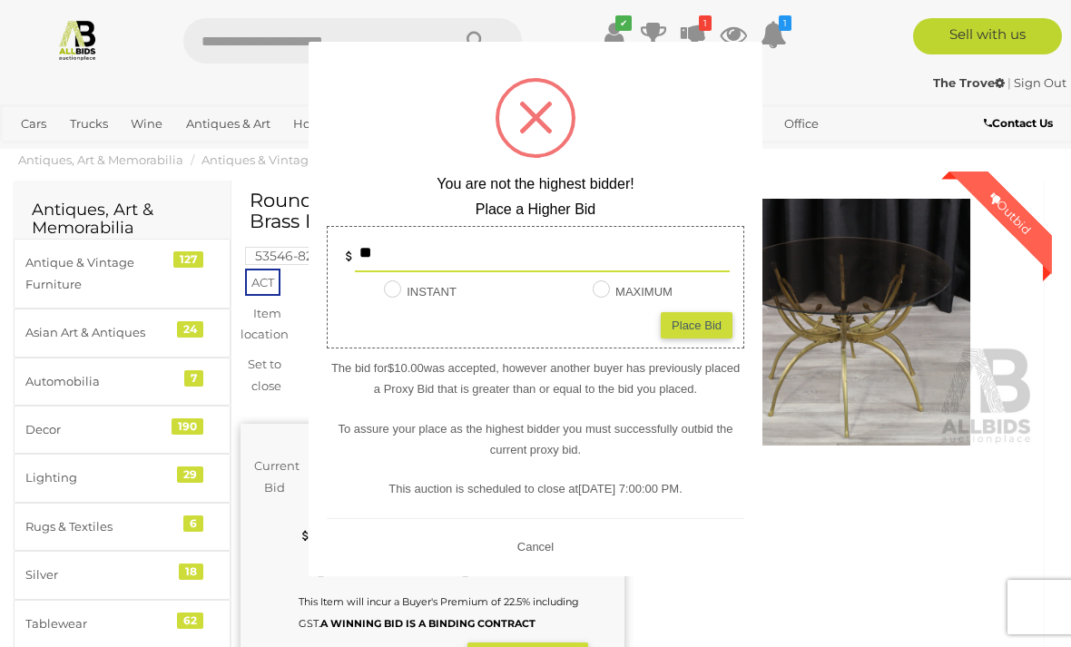
scroll to position [29, 0]
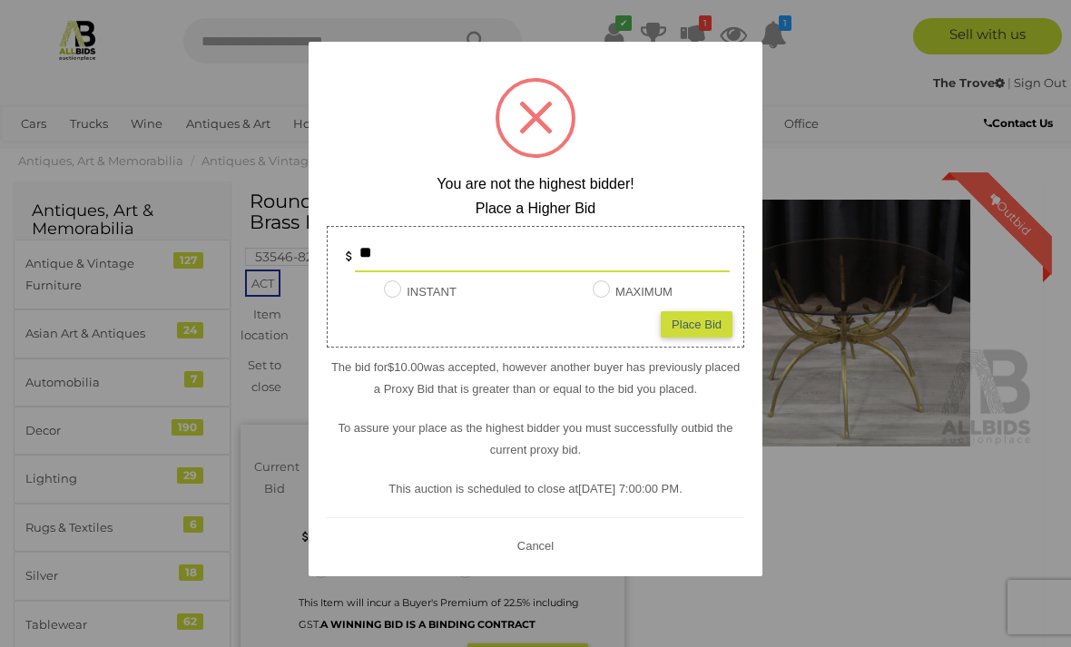
type input "*"
type input "**"
click at [700, 338] on div "Place Bid" at bounding box center [697, 324] width 72 height 26
type input "**"
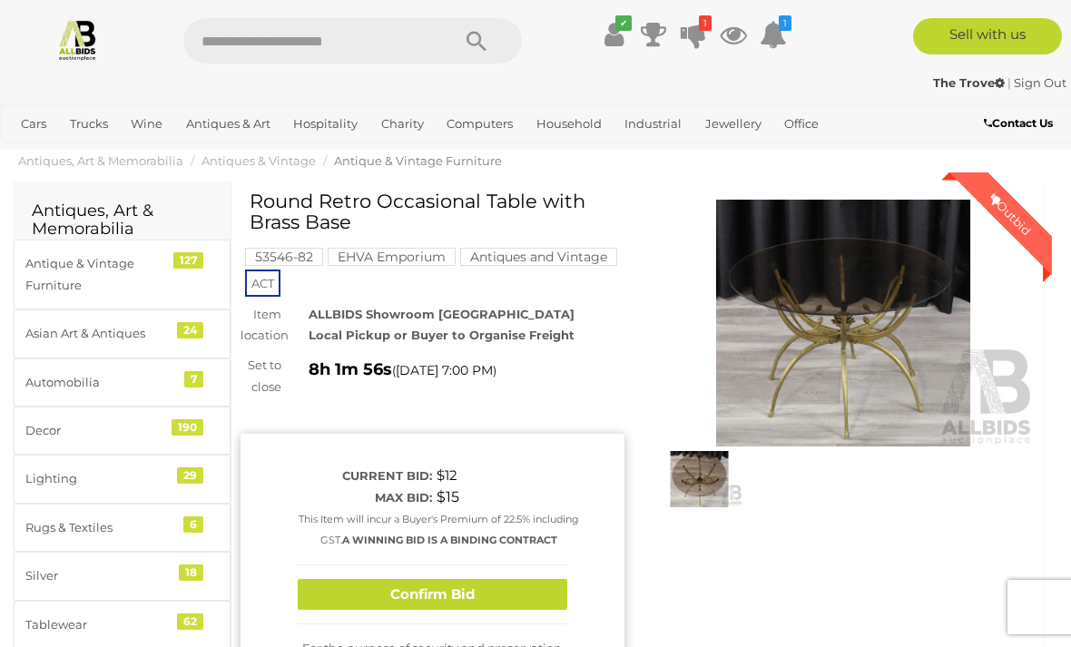
scroll to position [30, 0]
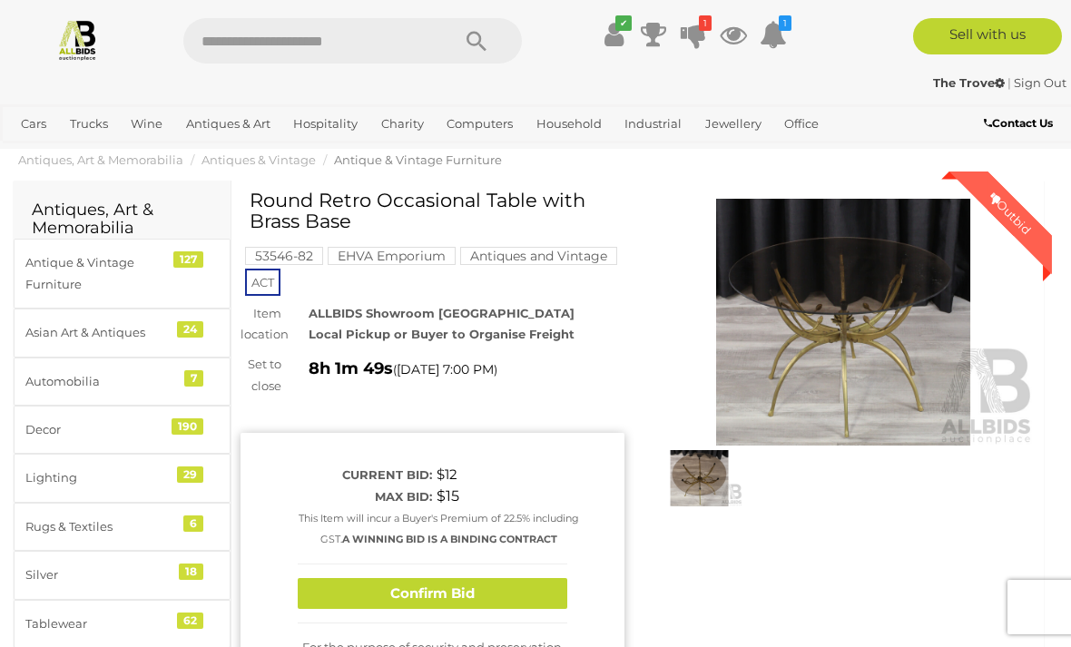
click at [432, 605] on button "Confirm Bid" at bounding box center [433, 594] width 270 height 32
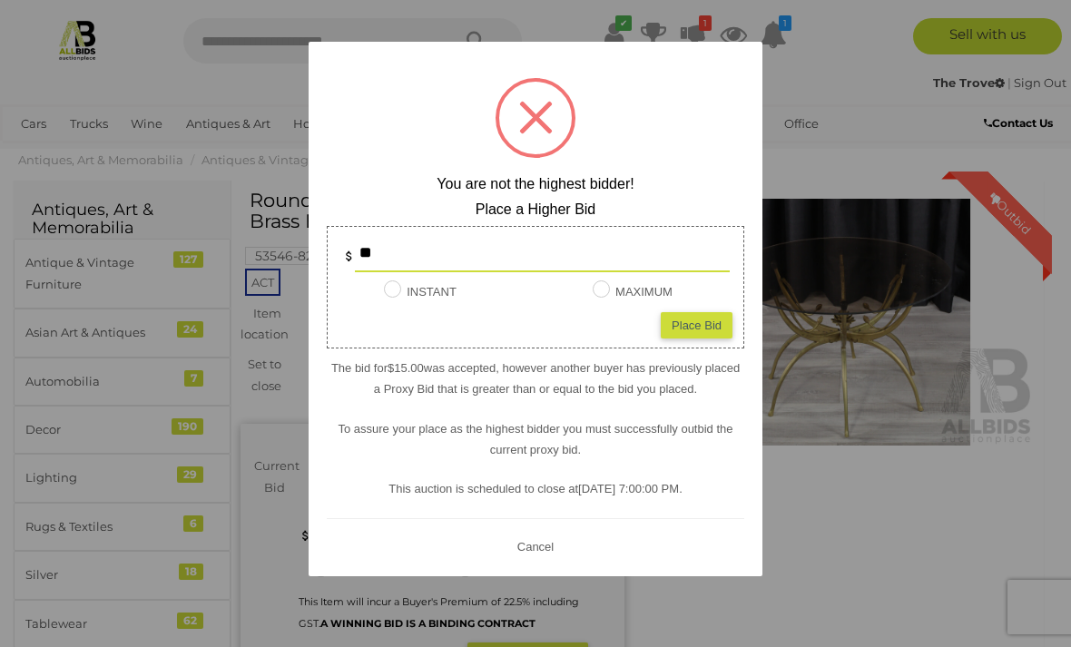
scroll to position [29, 0]
type input "*"
type input "**"
click at [695, 338] on div "Place Bid" at bounding box center [697, 324] width 72 height 26
type input "**"
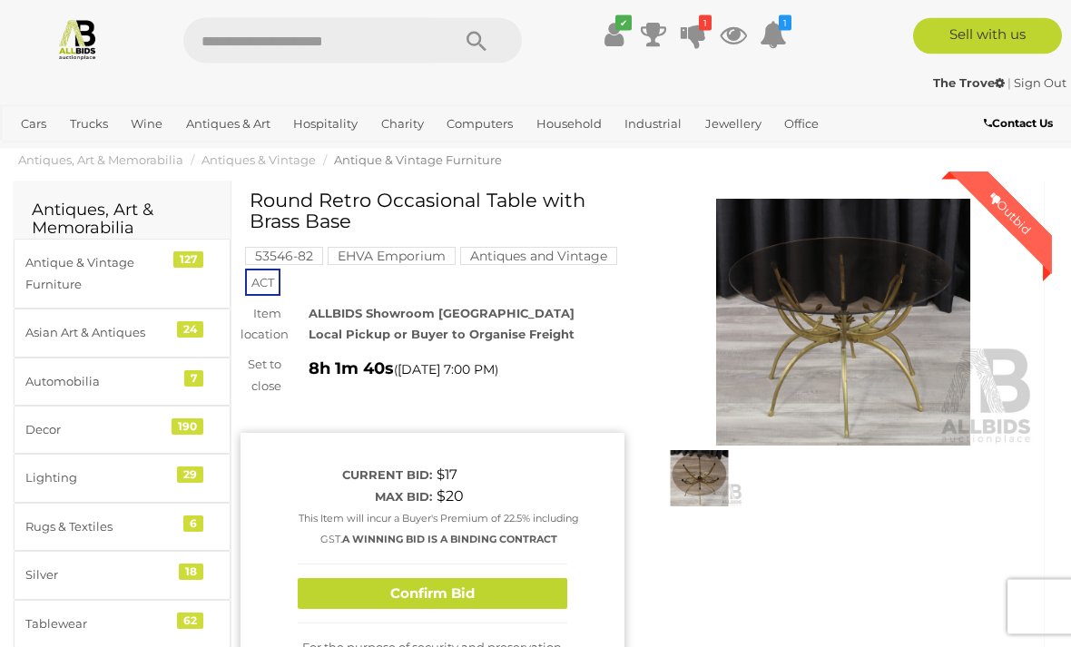
scroll to position [30, 0]
click at [439, 607] on button "Confirm Bid" at bounding box center [433, 594] width 270 height 32
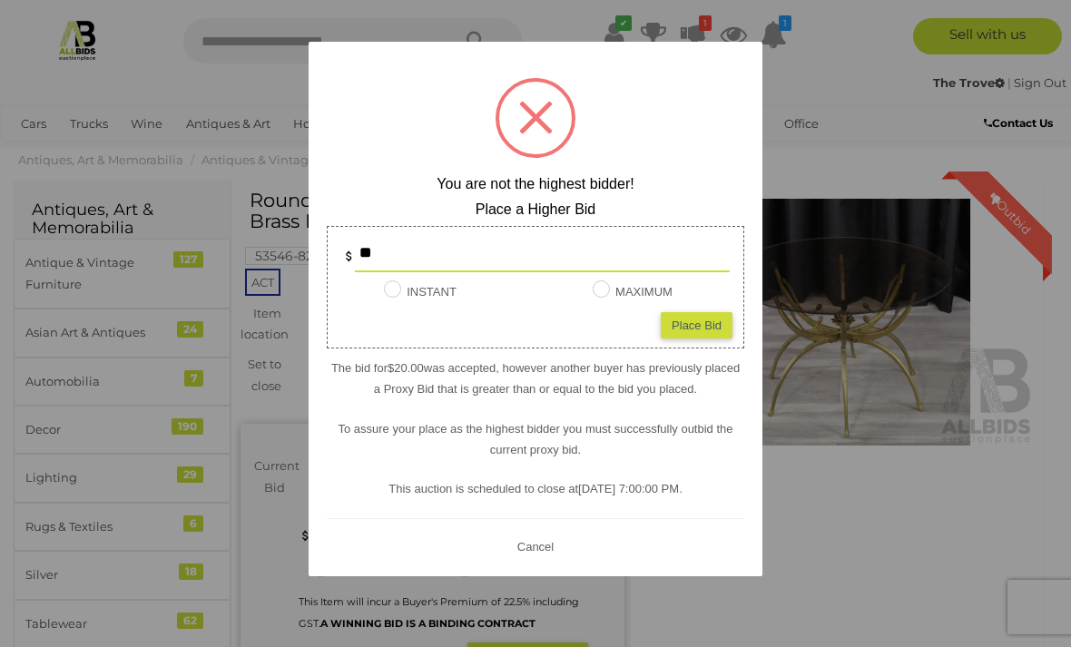
scroll to position [29, 0]
click at [531, 134] on span at bounding box center [536, 118] width 34 height 34
click at [538, 136] on div at bounding box center [536, 118] width 80 height 80
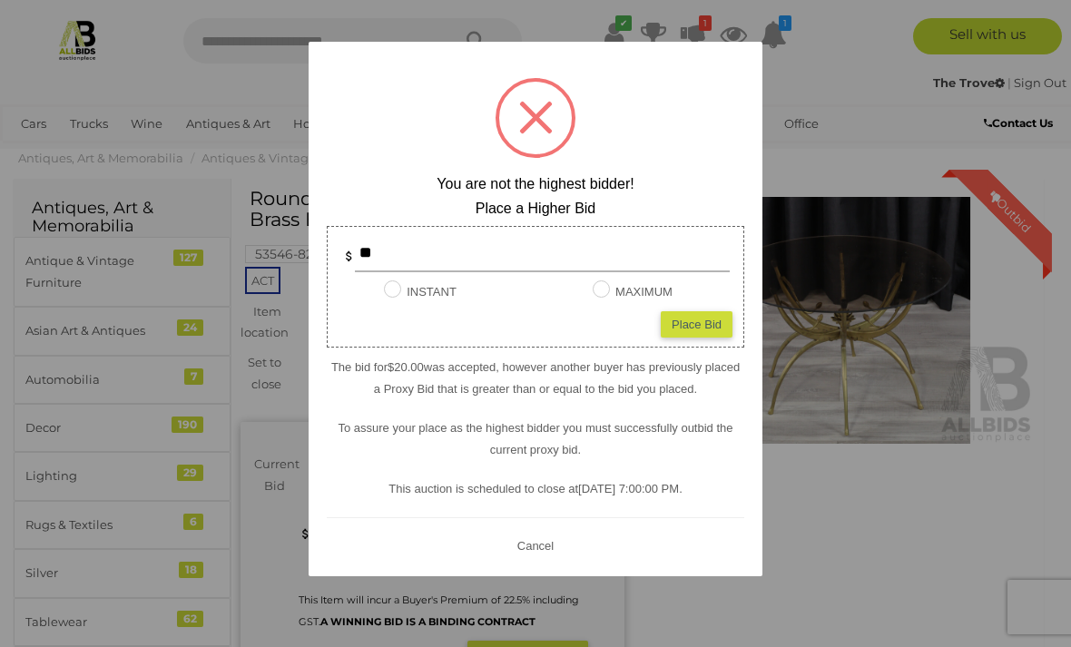
click at [403, 272] on input "**" at bounding box center [542, 254] width 375 height 36
type input "*"
type input "**"
click at [693, 338] on div "Place Bid" at bounding box center [697, 324] width 72 height 26
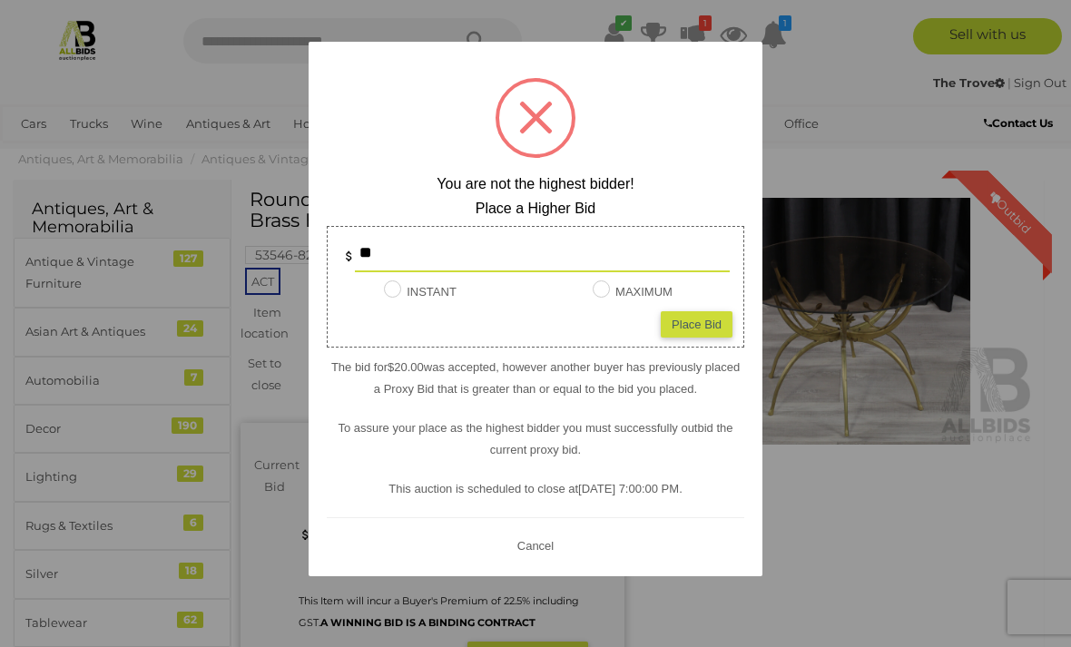
type input "**"
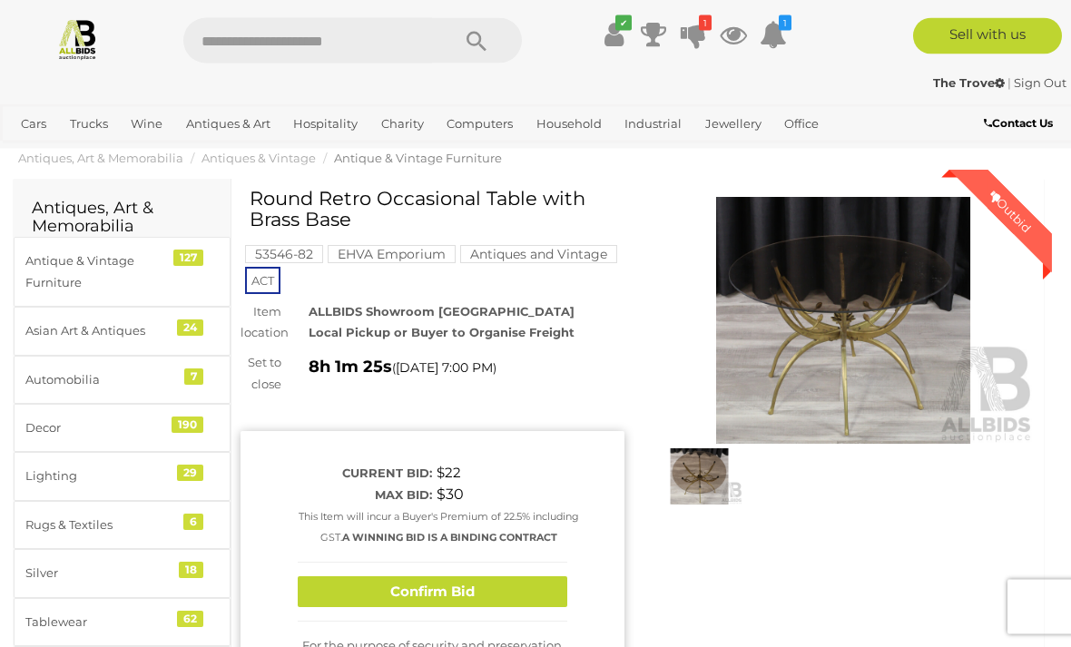
scroll to position [32, 0]
click at [448, 602] on button "Confirm Bid" at bounding box center [433, 593] width 270 height 32
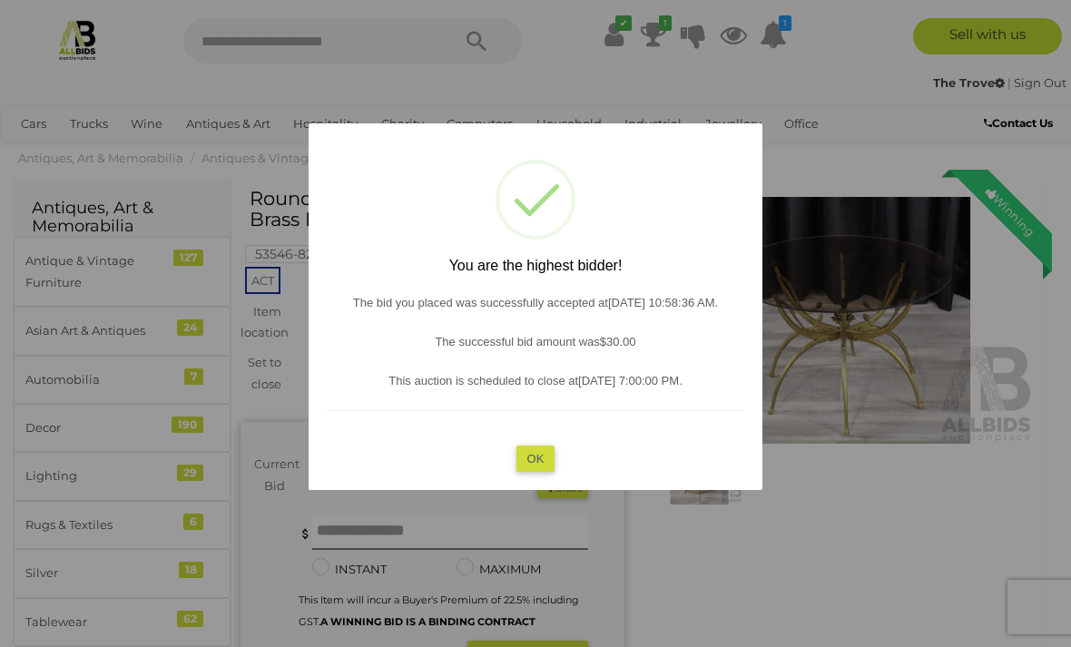
click at [534, 471] on button "OK" at bounding box center [536, 458] width 39 height 26
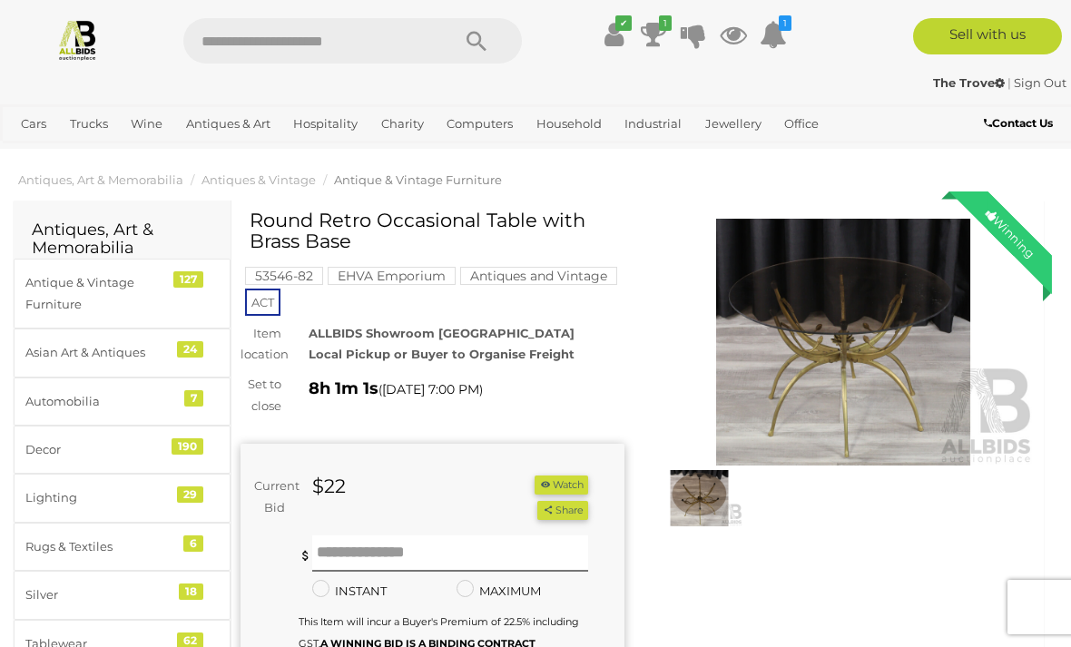
scroll to position [0, 0]
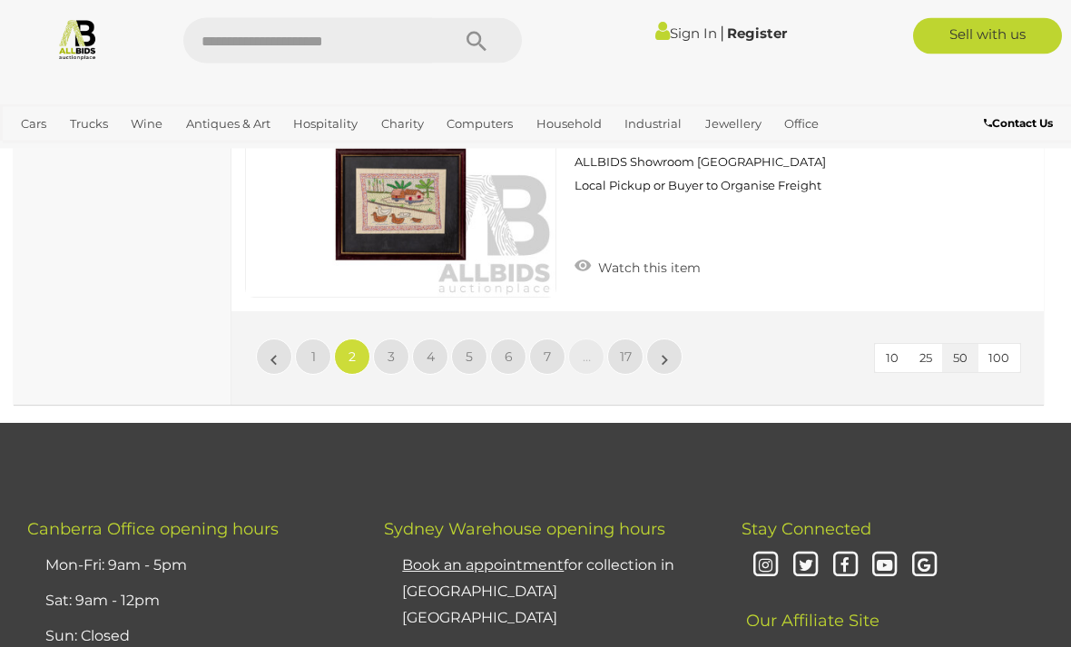
scroll to position [17408, 0]
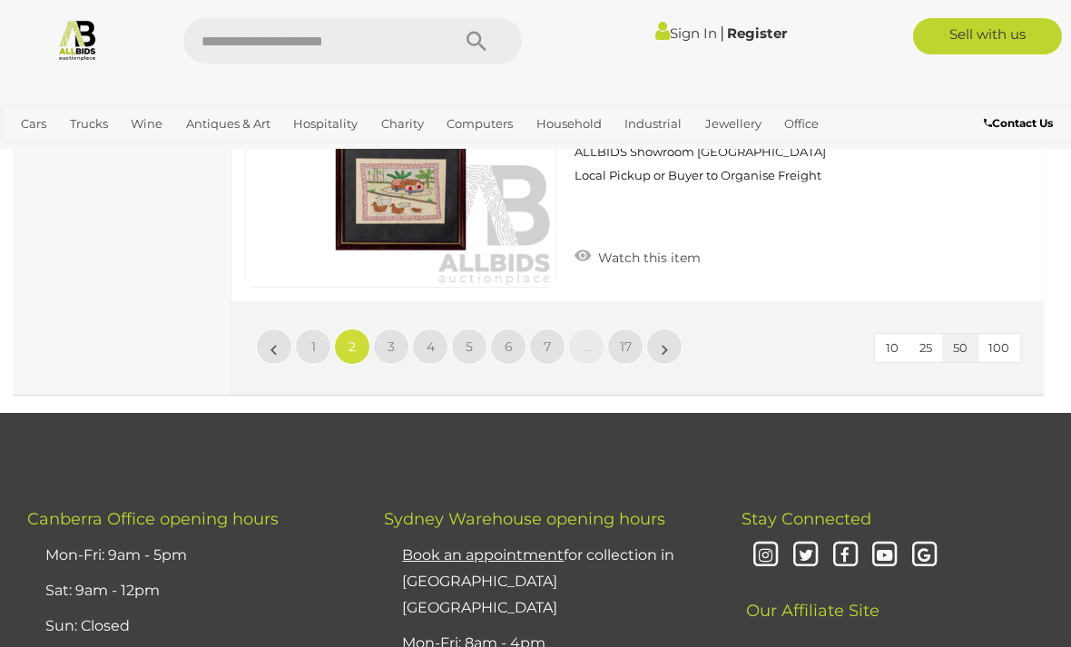
click at [390, 339] on span "3" at bounding box center [391, 347] width 7 height 16
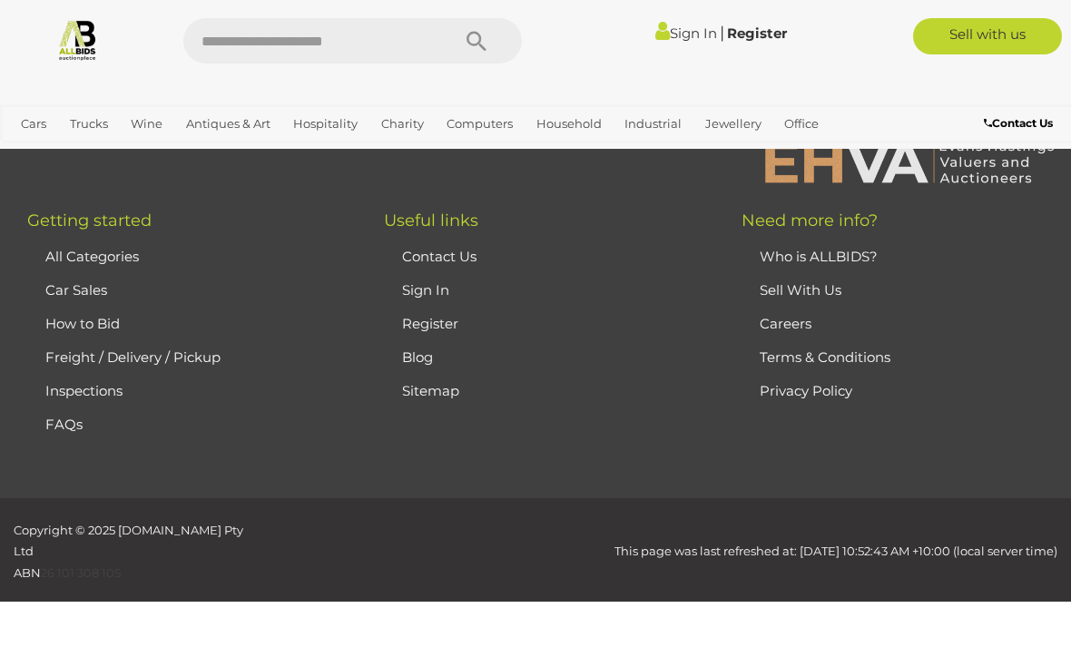
scroll to position [445, 0]
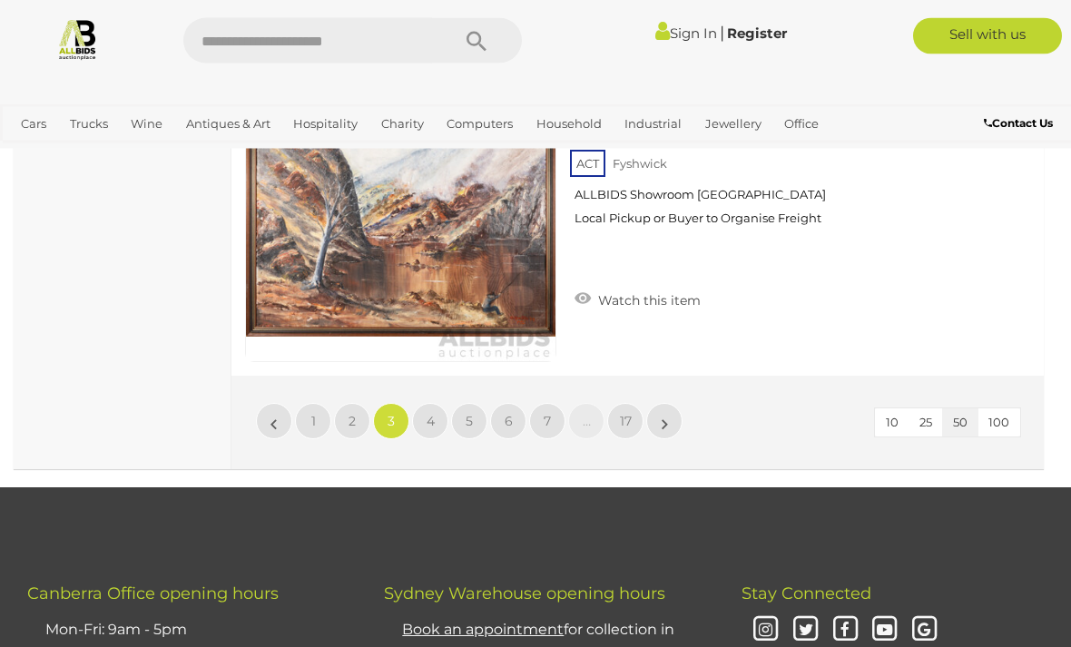
scroll to position [17326, 0]
click at [427, 413] on span "4" at bounding box center [431, 421] width 8 height 16
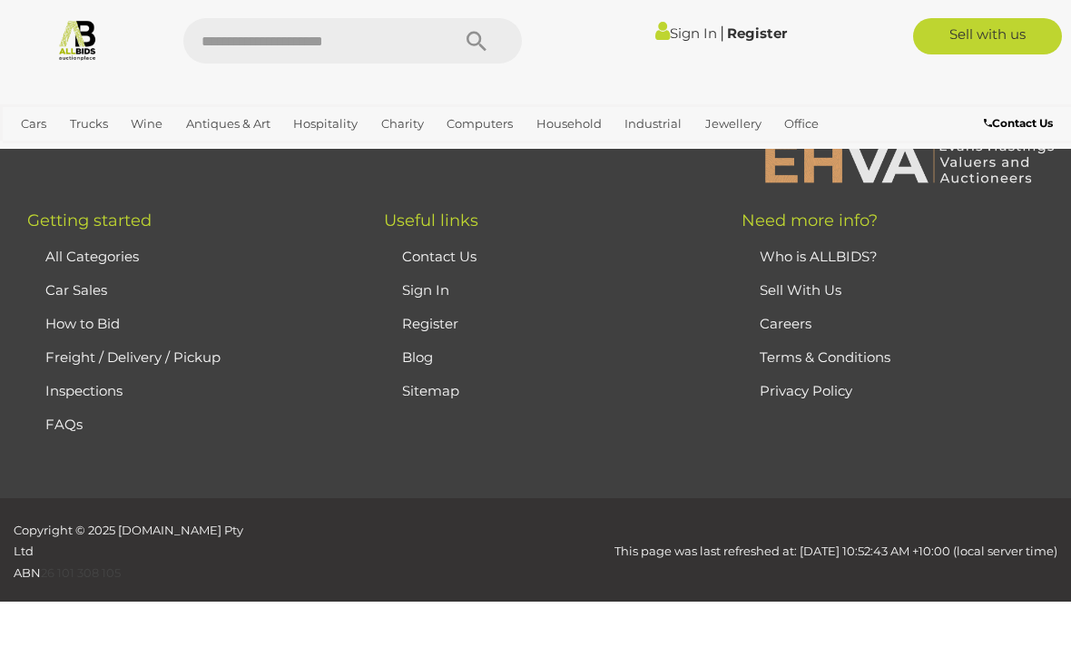
scroll to position [445, 0]
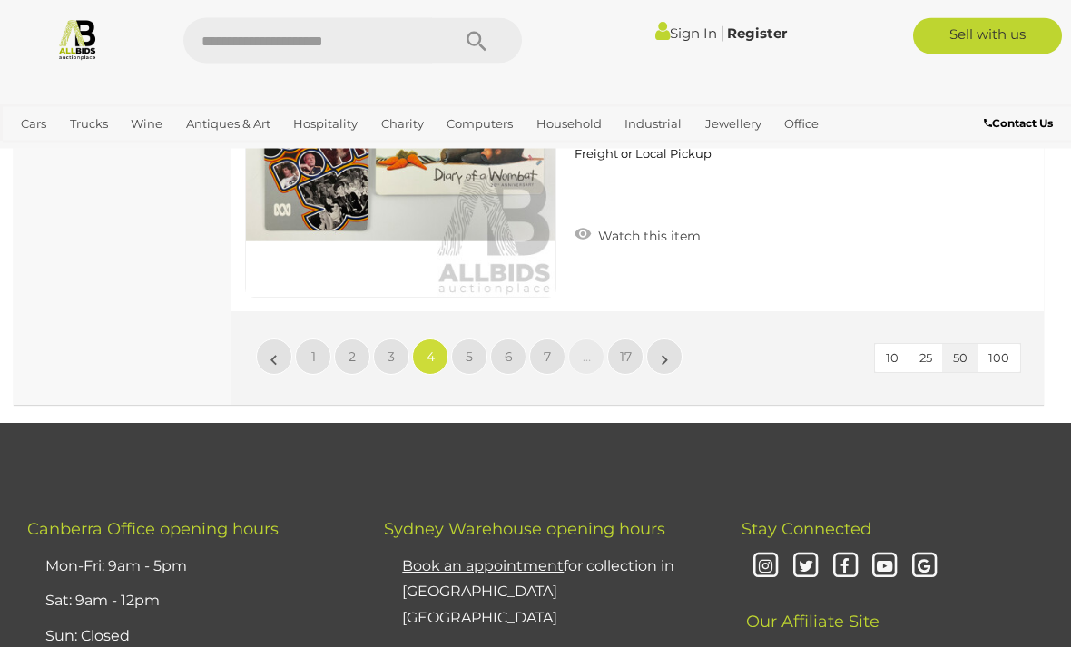
scroll to position [17376, 0]
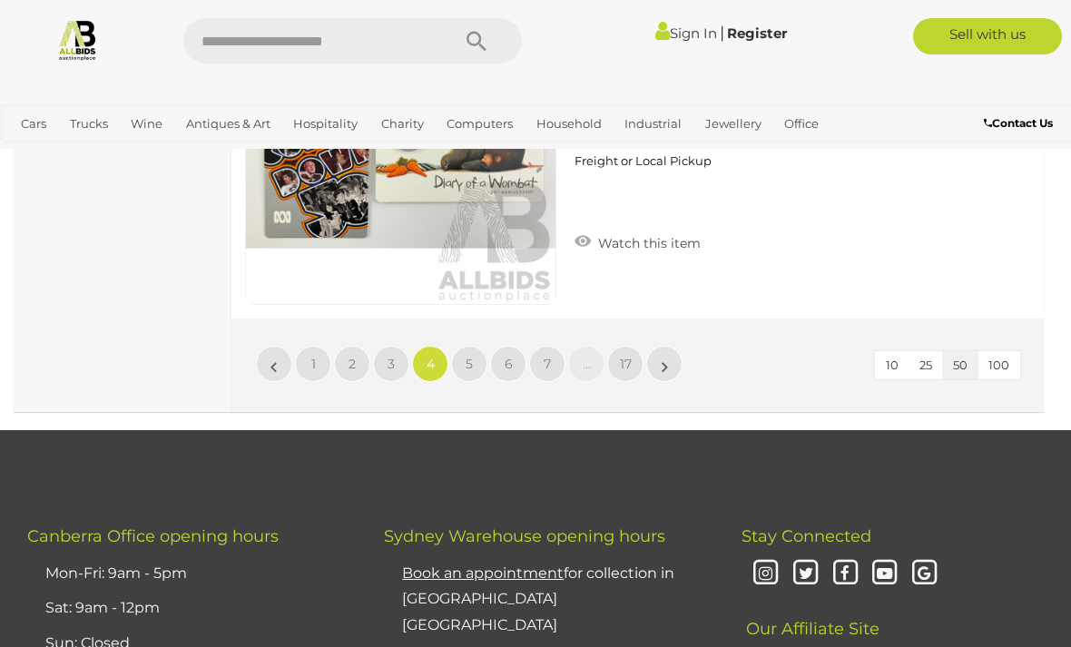
click at [469, 357] on span "5" at bounding box center [469, 364] width 7 height 16
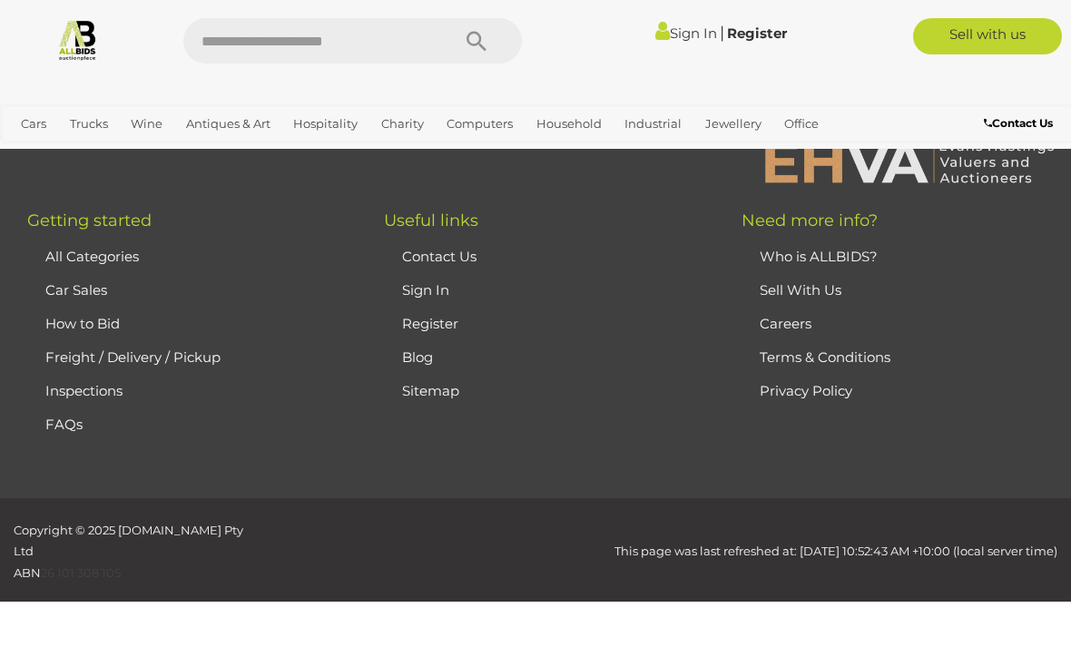
scroll to position [445, 0]
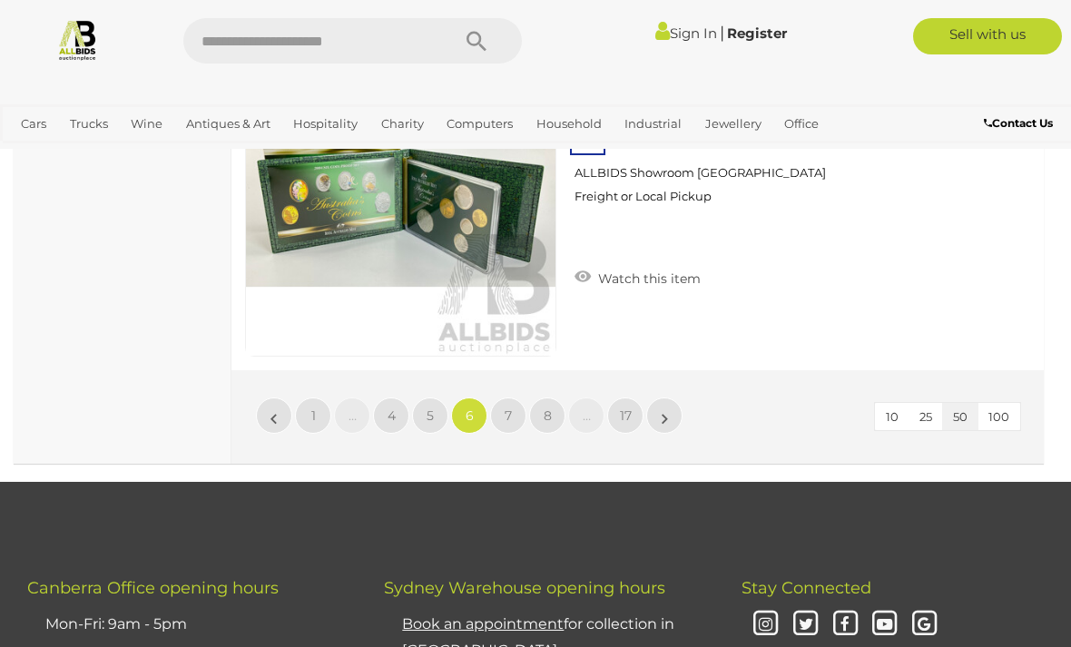
click at [505, 408] on span "7" at bounding box center [508, 416] width 7 height 16
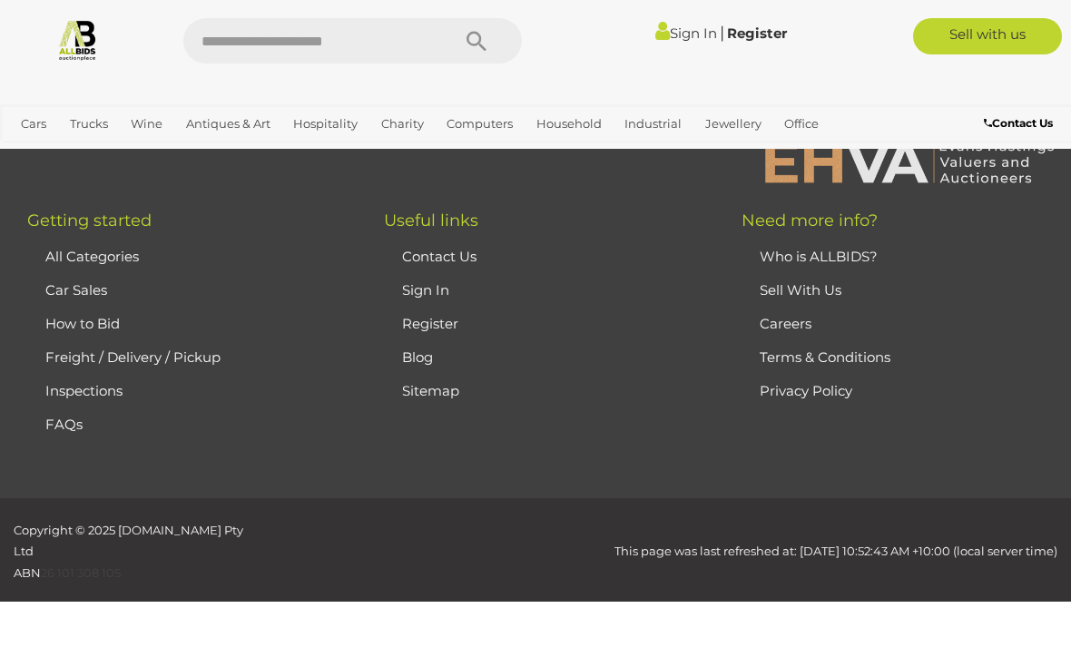
scroll to position [445, 0]
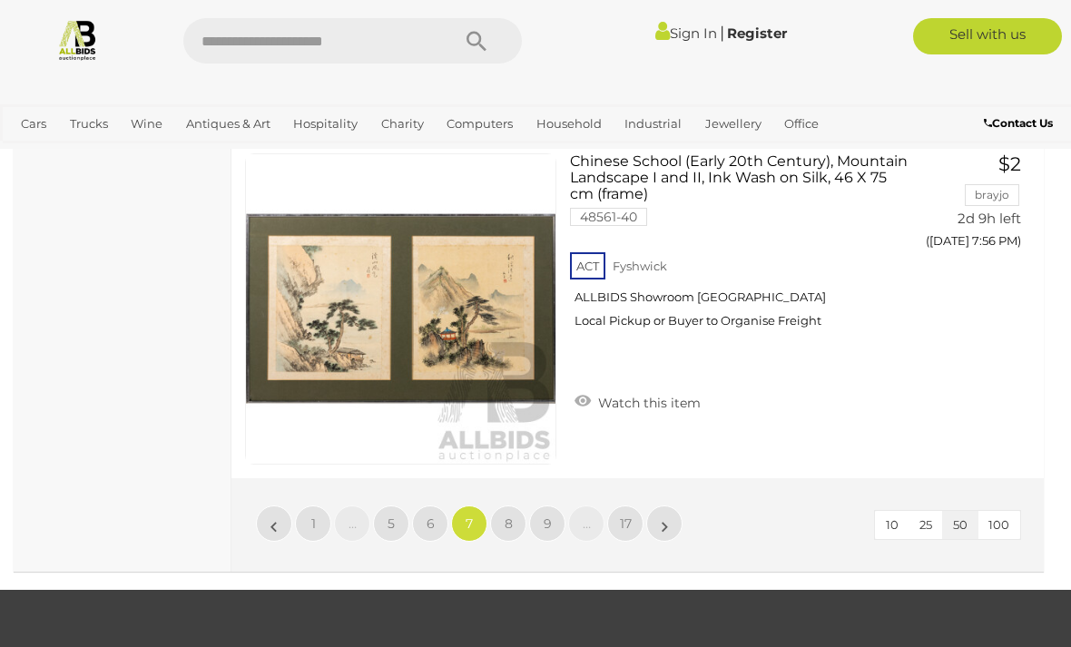
scroll to position [17212, 0]
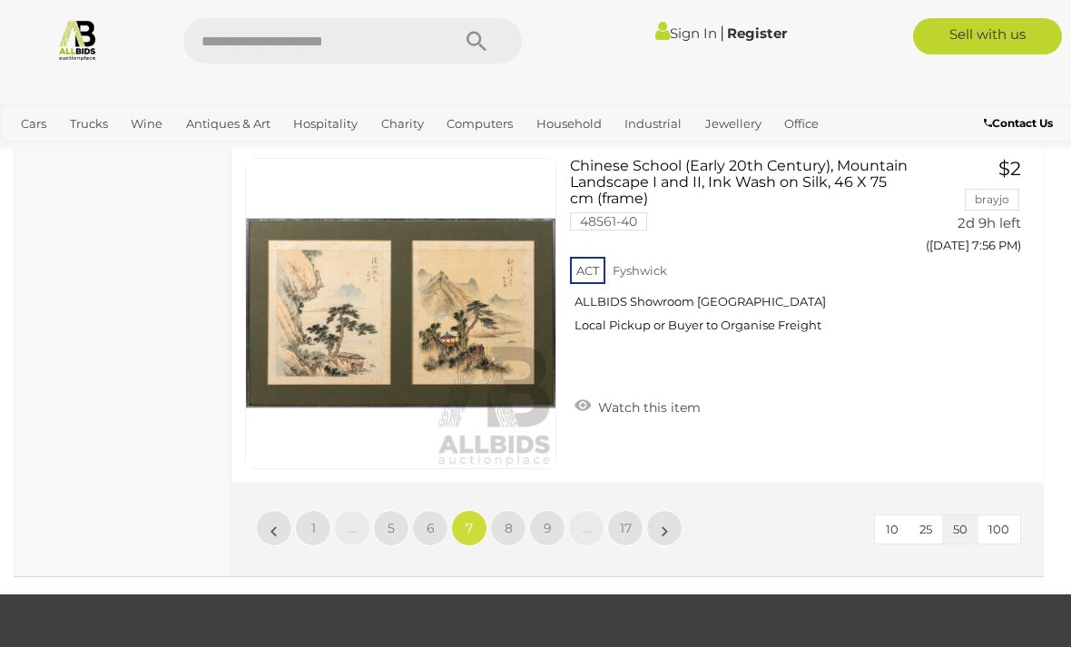
click at [511, 520] on span "8" at bounding box center [509, 528] width 8 height 16
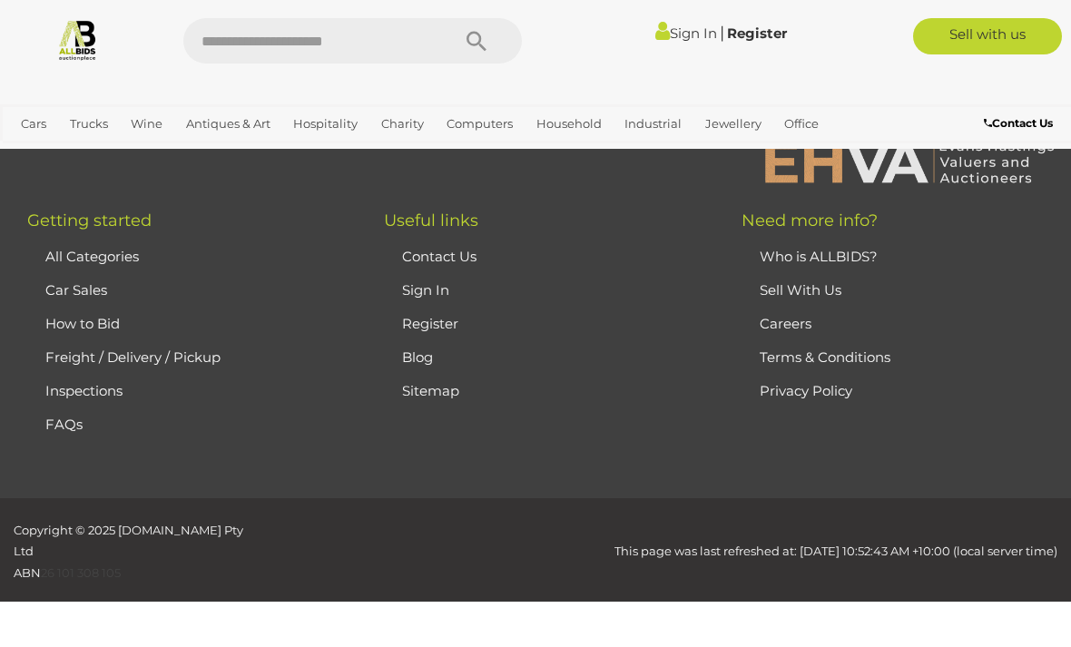
scroll to position [445, 0]
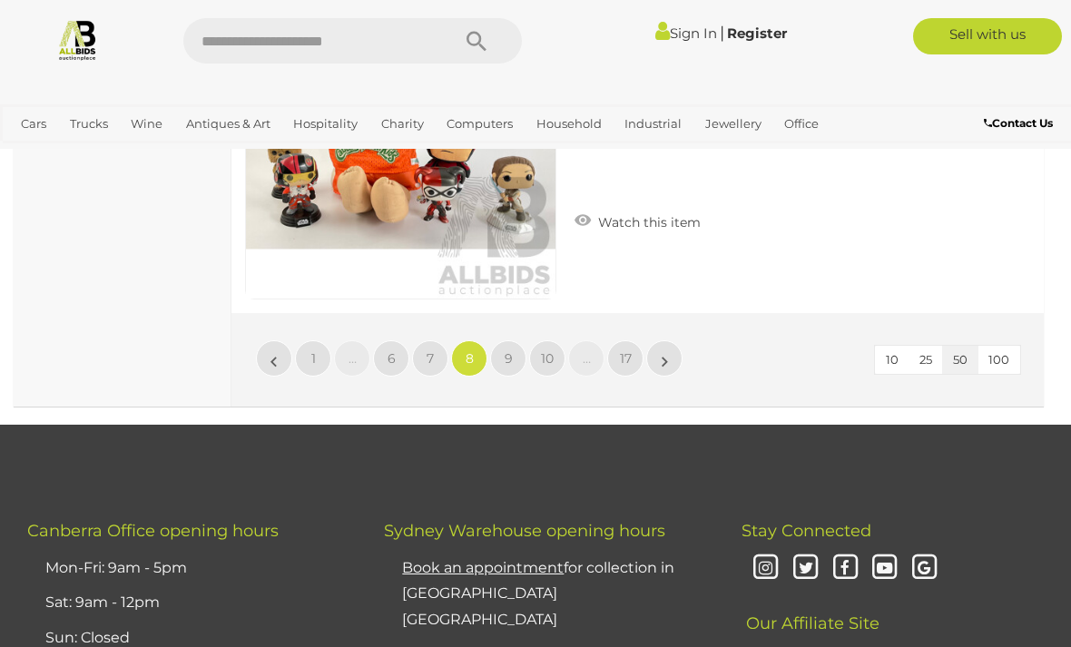
click at [510, 350] on span "9" at bounding box center [509, 358] width 8 height 16
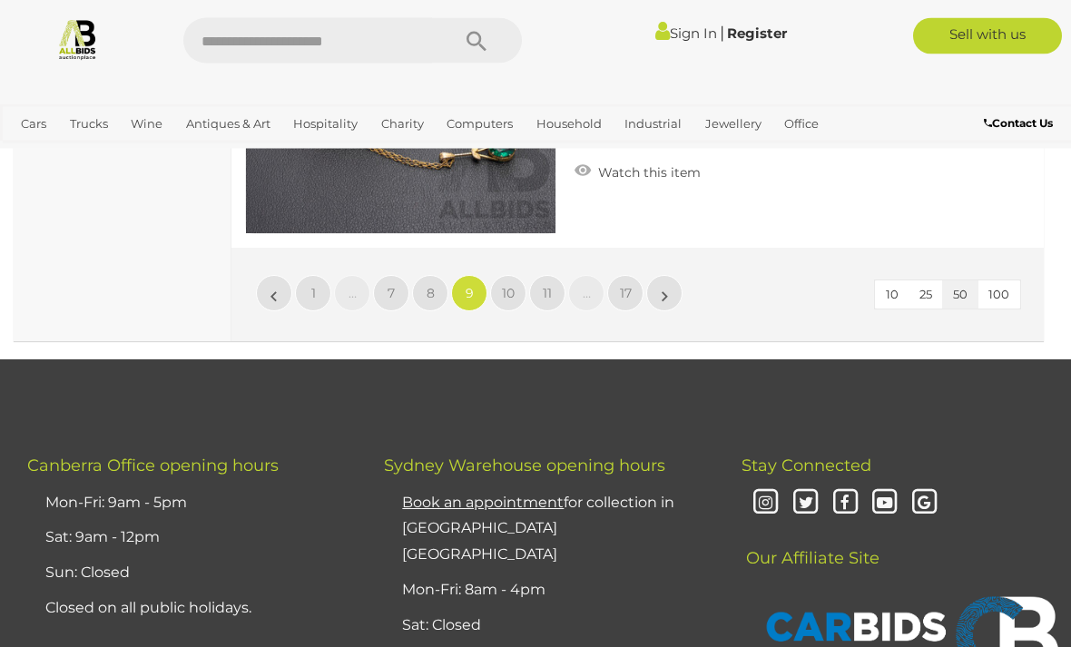
scroll to position [17450, 0]
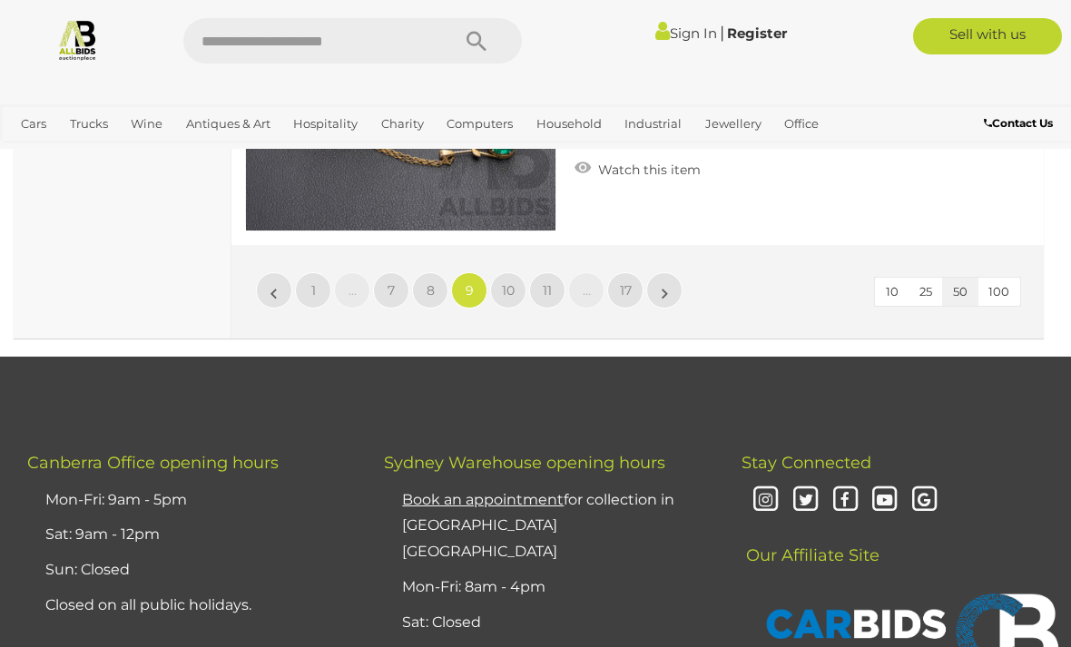
click at [505, 282] on span "10" at bounding box center [508, 290] width 13 height 16
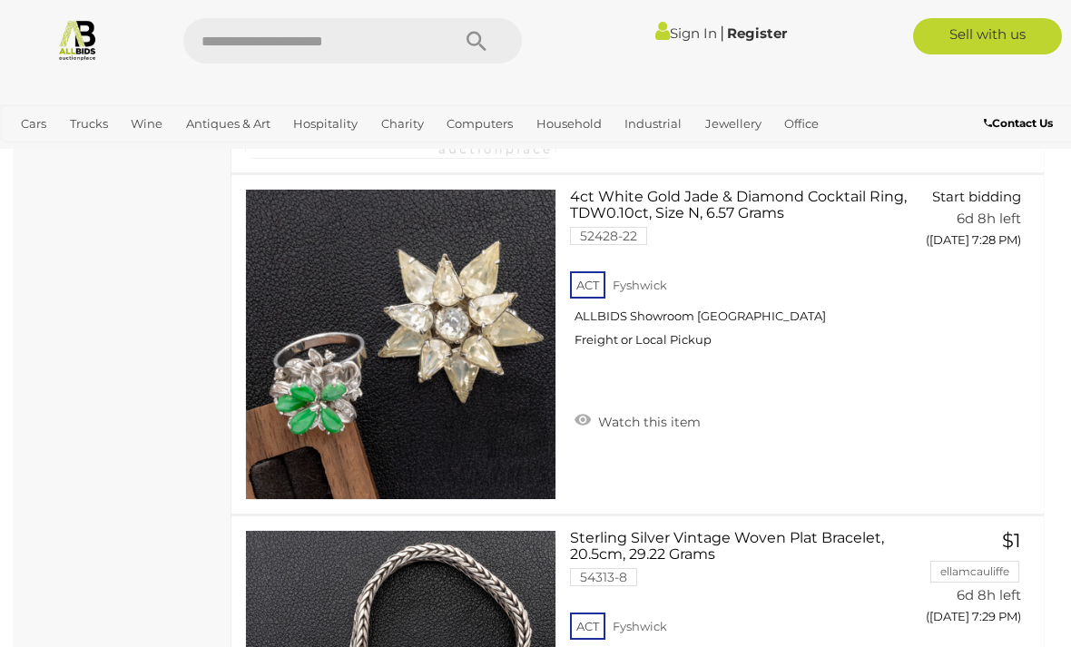
scroll to position [15133, 0]
